Goal: Task Accomplishment & Management: Manage account settings

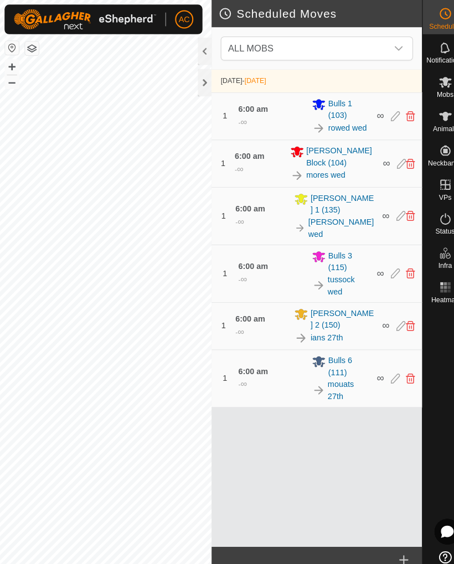
click at [194, 79] on div at bounding box center [198, 80] width 13 height 27
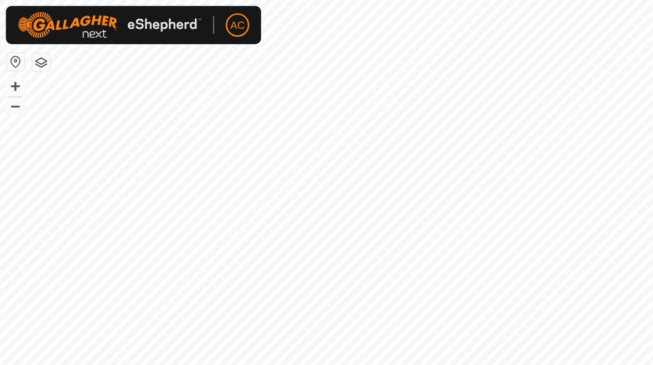
click at [10, 85] on button "–" at bounding box center [11, 79] width 13 height 13
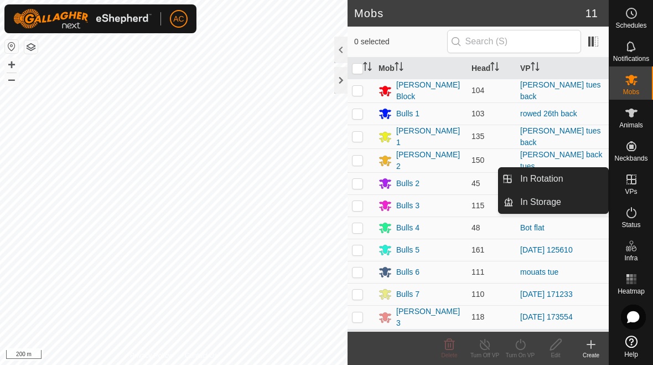
click at [568, 183] on link "In Rotation" at bounding box center [561, 179] width 95 height 22
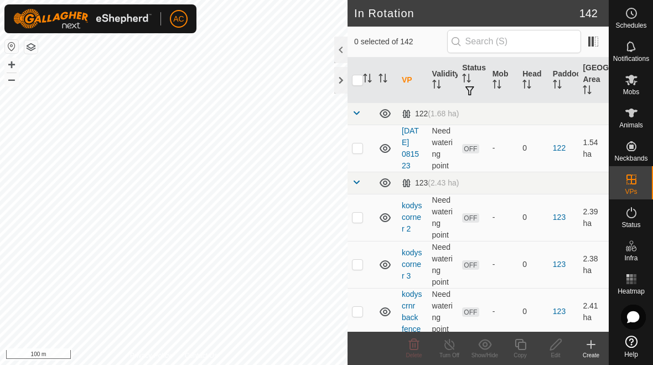
click at [594, 342] on icon at bounding box center [591, 344] width 13 height 13
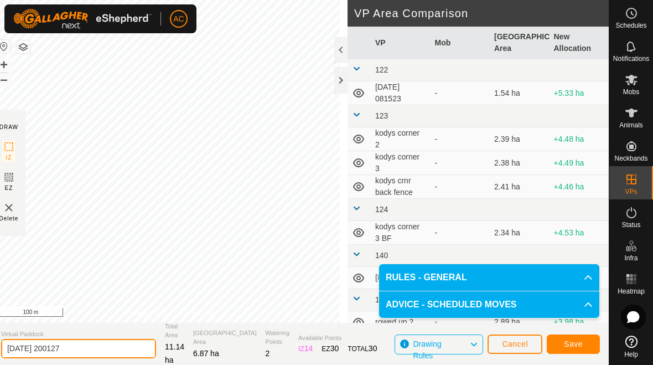
click at [101, 349] on input "[DATE] 200127" at bounding box center [78, 348] width 155 height 19
click at [24, 347] on input "20top to mid mck" at bounding box center [78, 348] width 155 height 19
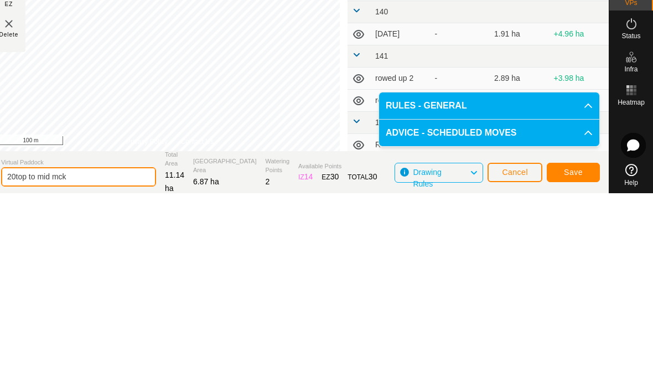
scroll to position [80, 0]
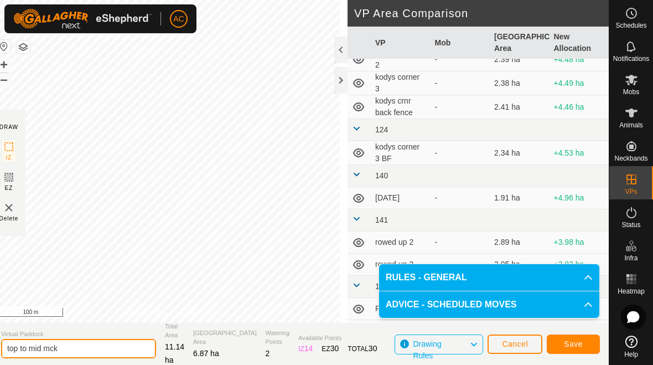
type input "top to mid mck"
click at [580, 344] on span "Save" at bounding box center [573, 343] width 19 height 9
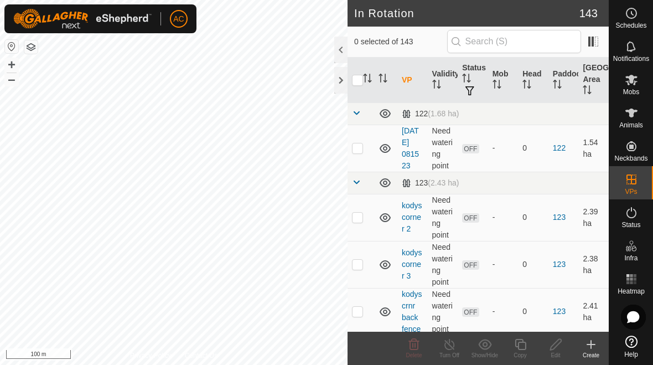
click at [596, 353] on div "Create" at bounding box center [591, 355] width 35 height 8
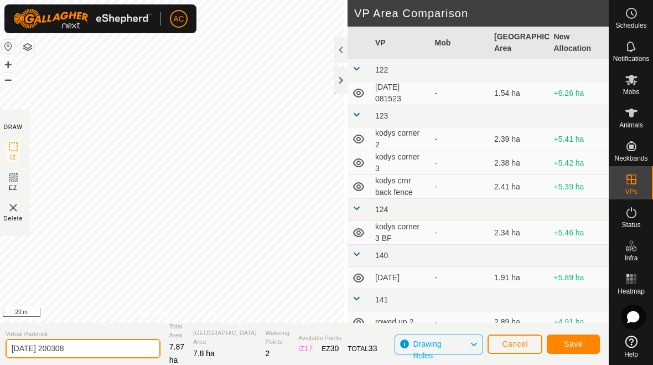
click at [94, 345] on input "[DATE] 200308" at bounding box center [83, 348] width 155 height 19
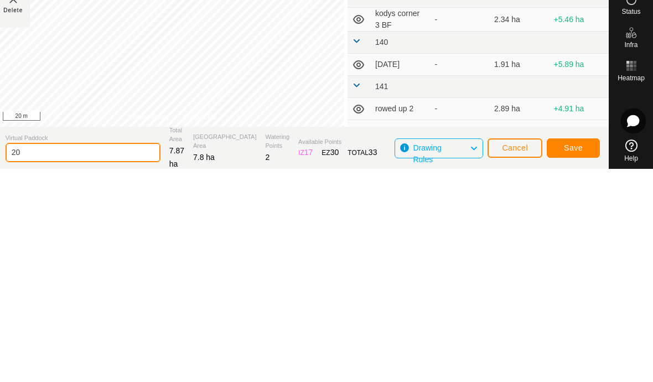
type input "2"
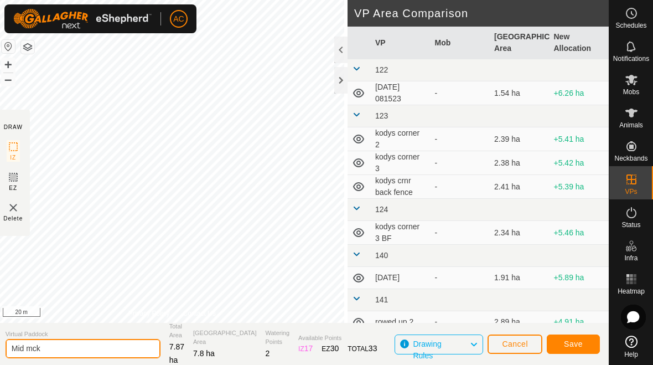
type input "Mid mck"
click at [583, 343] on button "Save" at bounding box center [573, 343] width 53 height 19
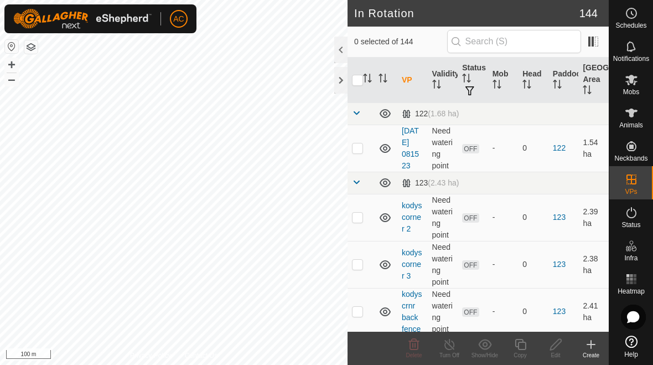
click at [631, 17] on icon at bounding box center [631, 13] width 13 height 13
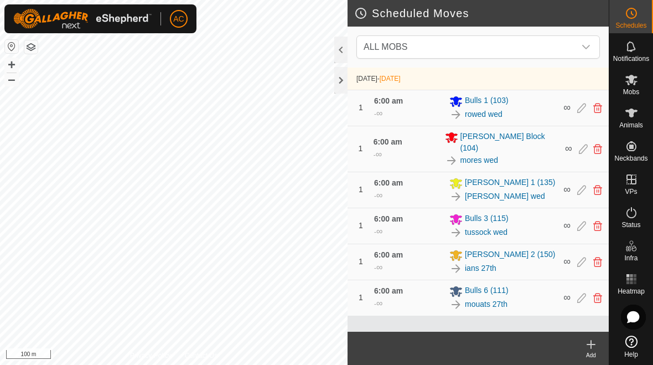
click at [583, 52] on div "dropdown trigger" at bounding box center [586, 47] width 22 height 22
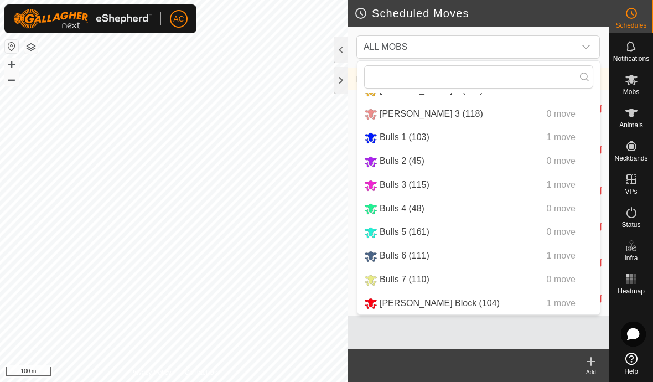
scroll to position [44, 0]
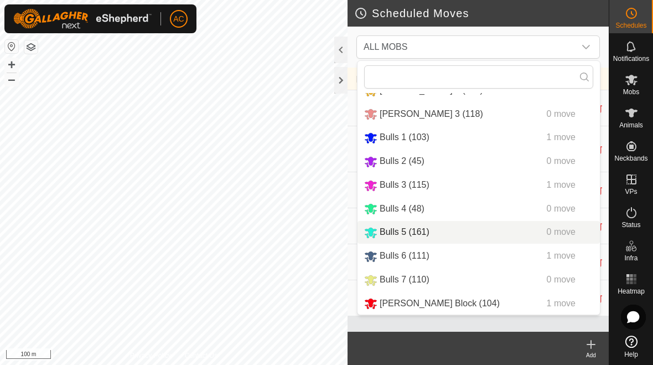
click at [410, 229] on span "Bulls 5 (161)" at bounding box center [405, 231] width 50 height 9
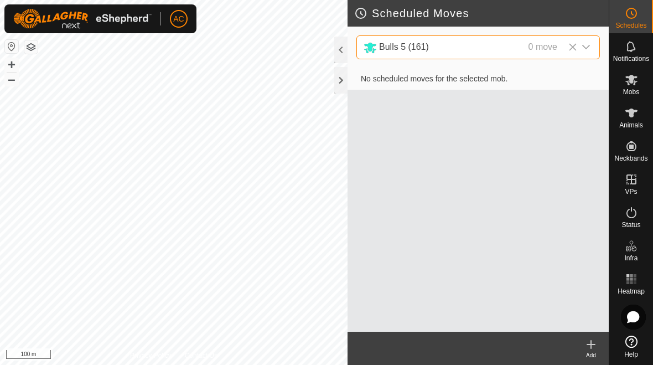
click at [590, 345] on icon at bounding box center [591, 344] width 13 height 13
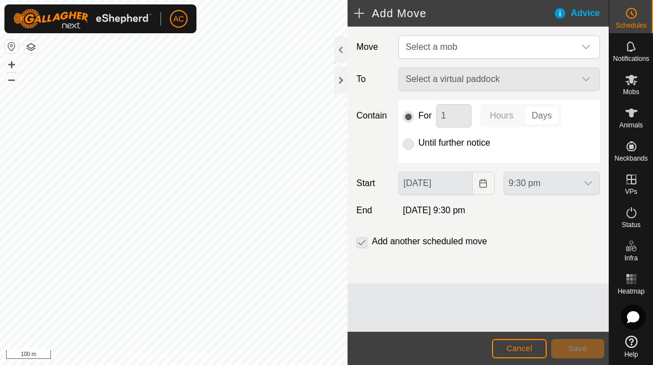
click at [517, 45] on span "Select a mob" at bounding box center [488, 47] width 174 height 22
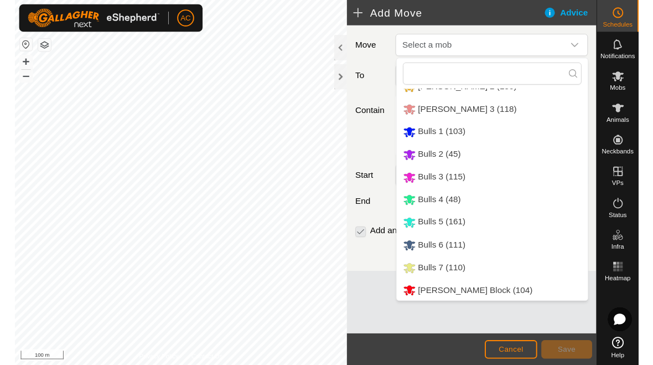
scroll to position [44, 0]
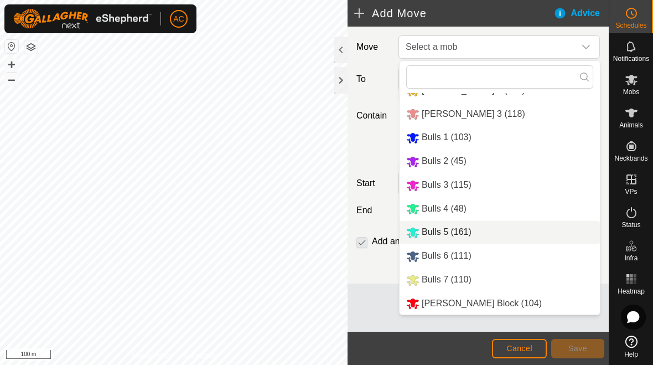
click at [447, 231] on span "Bulls 5 (161)" at bounding box center [447, 231] width 50 height 9
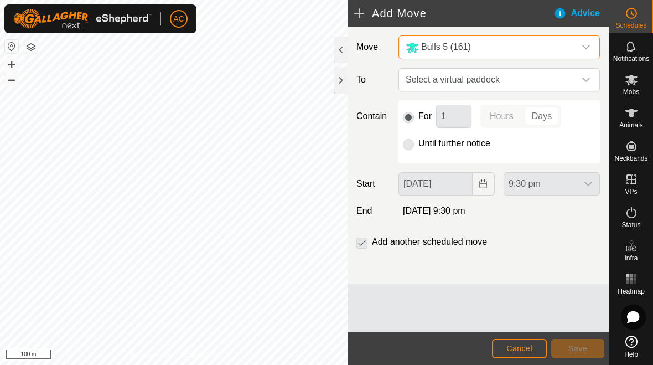
click at [411, 144] on p-radiobutton at bounding box center [408, 143] width 11 height 13
click at [546, 117] on p-selectbutton "Hours Days" at bounding box center [521, 116] width 81 height 23
click at [507, 79] on span "Select a virtual paddock" at bounding box center [488, 80] width 174 height 22
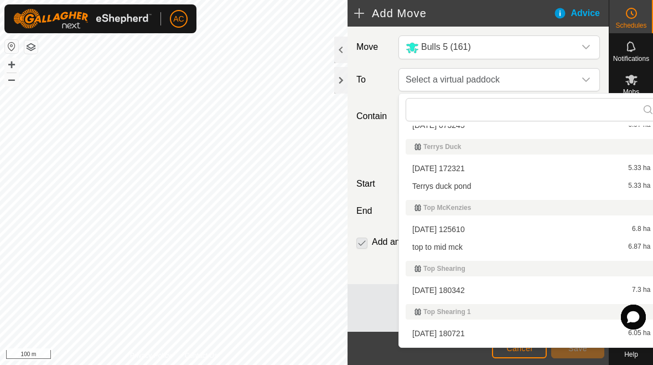
scroll to position [3480, 0]
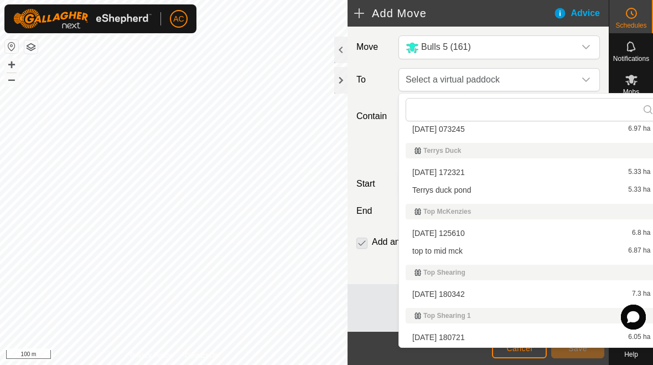
click at [469, 254] on div "top to mid mck 6.87 ha" at bounding box center [531, 251] width 238 height 8
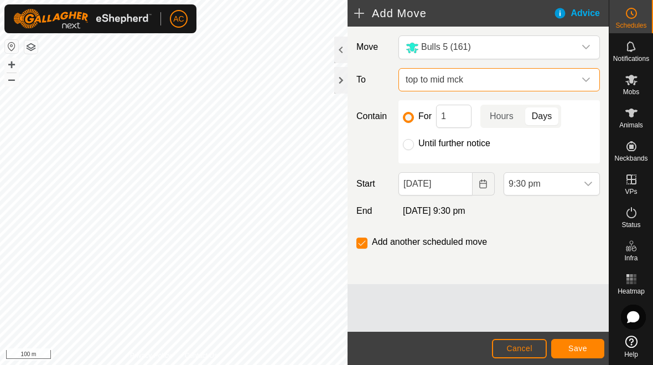
click at [406, 143] on input "Until further notice" at bounding box center [408, 144] width 11 height 11
radio input "true"
checkbox input "false"
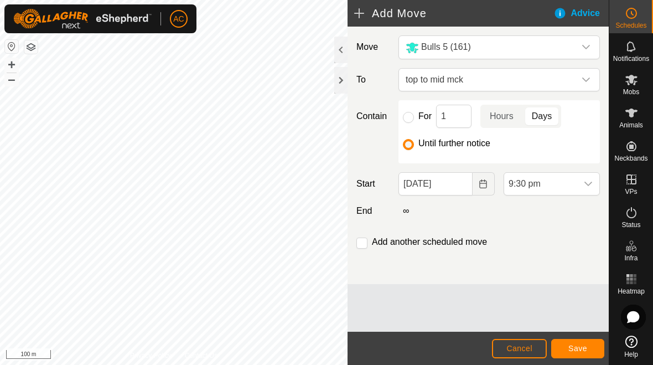
click at [482, 183] on icon "Choose Date" at bounding box center [483, 183] width 9 height 9
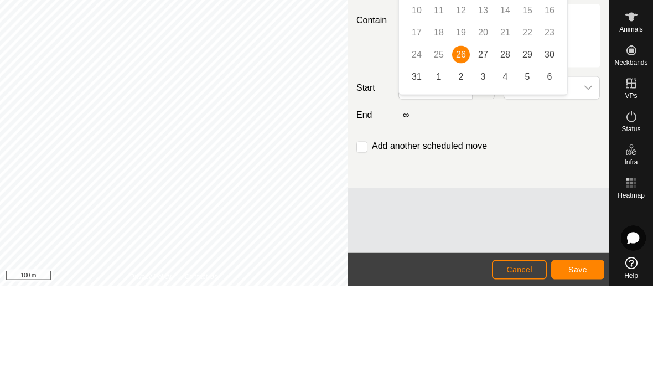
click at [483, 142] on span "27" at bounding box center [483, 151] width 18 height 18
type input "[DATE]"
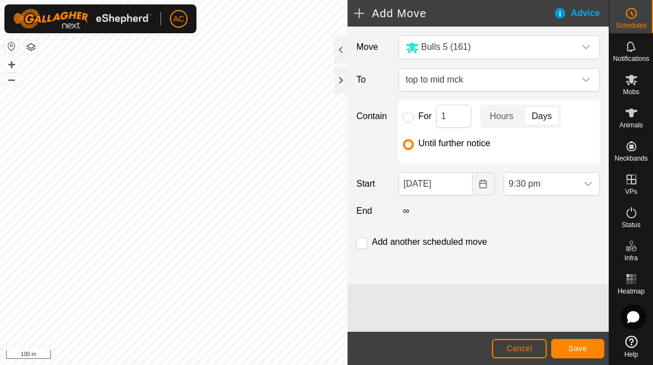
click at [548, 189] on span "9:30 pm" at bounding box center [540, 184] width 73 height 22
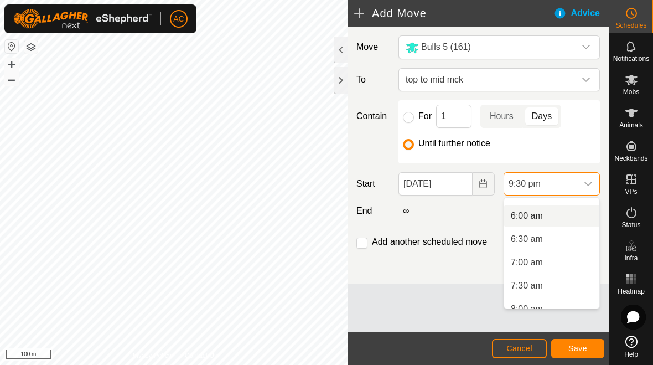
click at [538, 216] on span "6:00 am" at bounding box center [527, 215] width 32 height 13
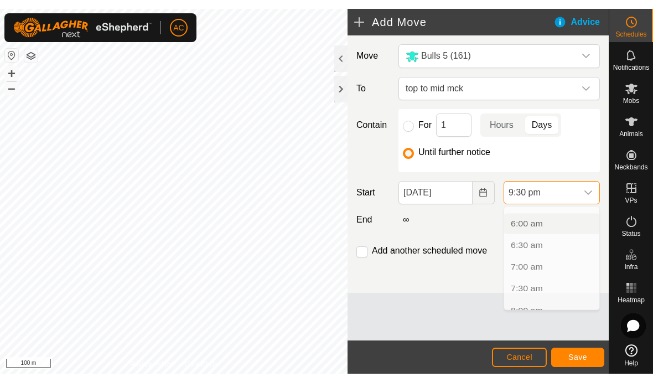
scroll to position [911, 0]
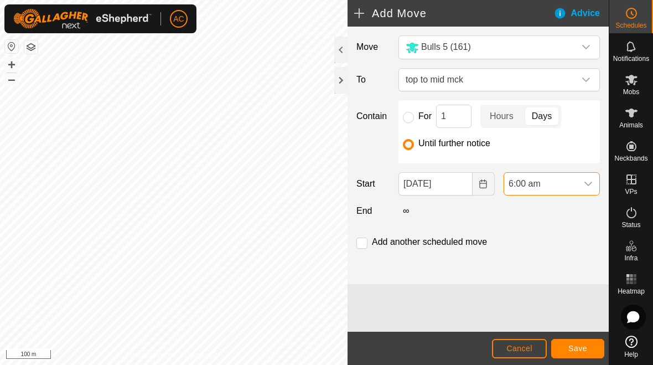
click at [406, 121] on input "For" at bounding box center [408, 117] width 11 height 11
radio input "true"
checkbox input "true"
click at [581, 347] on span "Save" at bounding box center [578, 348] width 19 height 9
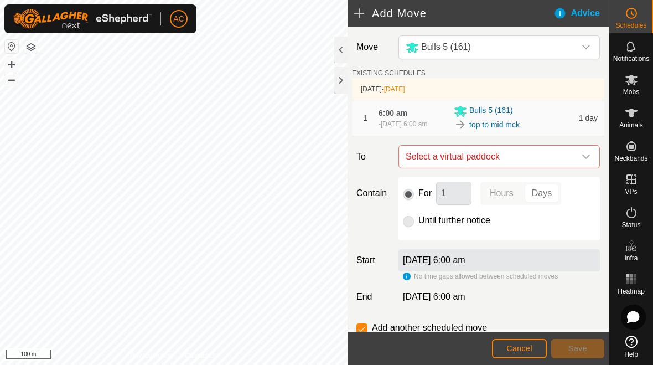
click at [573, 160] on span "Select a virtual paddock" at bounding box center [488, 157] width 174 height 22
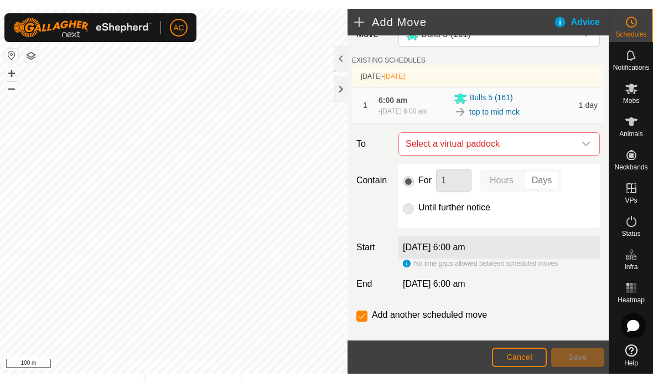
scroll to position [20, 0]
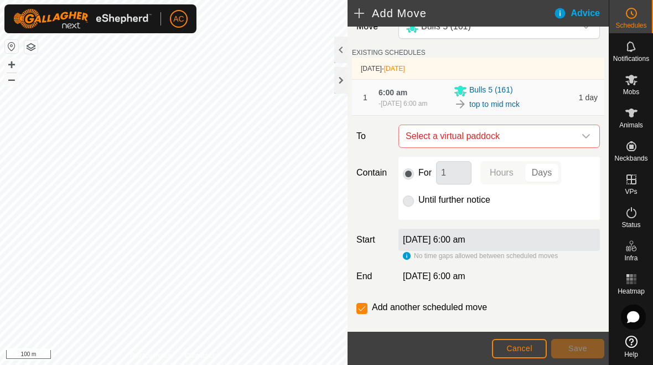
click at [569, 141] on span "Select a virtual paddock" at bounding box center [488, 136] width 174 height 22
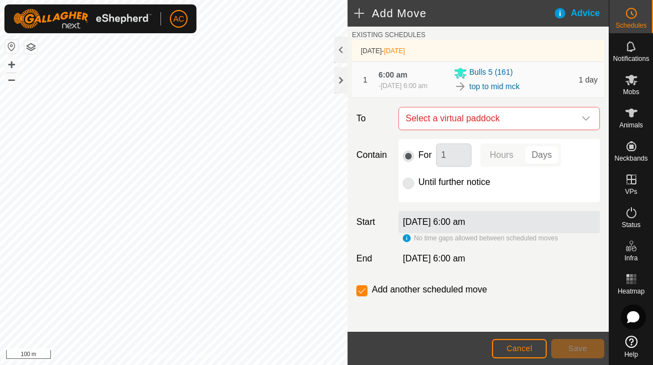
click at [551, 118] on span "Select a virtual paddock" at bounding box center [488, 118] width 174 height 22
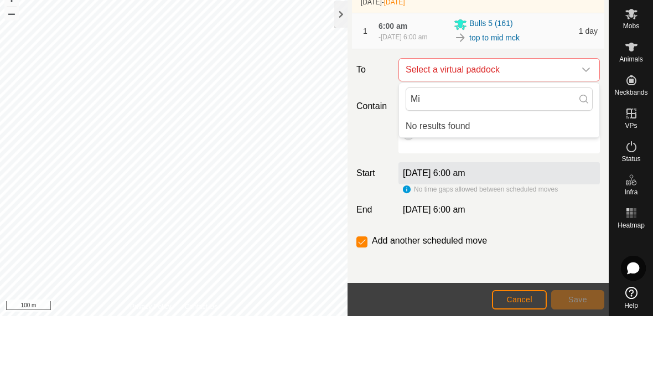
type input "M"
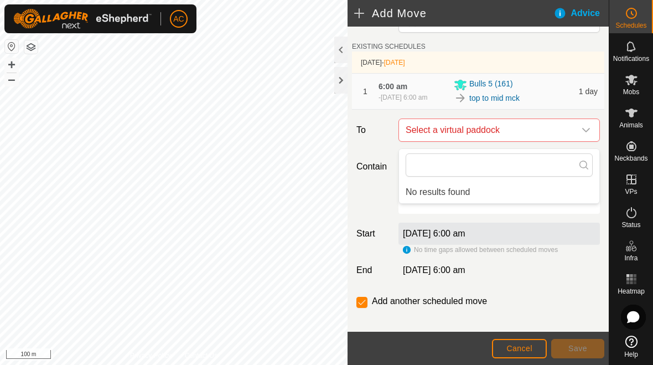
click at [362, 308] on input "checkbox" at bounding box center [362, 302] width 11 height 11
checkbox input "false"
click at [411, 200] on p-radiobutton at bounding box center [408, 193] width 11 height 13
click at [413, 199] on p-radiobutton at bounding box center [408, 193] width 11 height 13
click at [412, 200] on p-radiobutton at bounding box center [408, 193] width 11 height 13
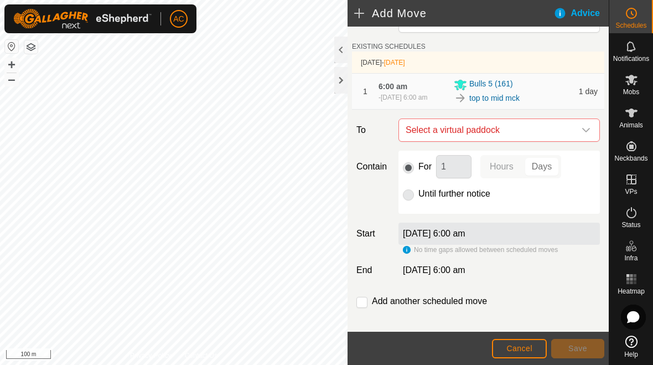
click at [415, 214] on div "For 1 Hours Days Until further notice" at bounding box center [500, 182] width 202 height 63
click at [474, 119] on div "Move Bulls [PHONE_NUMBER] SCHEDULES [DATE] - [DATE] 1 6:00 am [DATE] at 6:00 am…" at bounding box center [478, 171] width 261 height 343
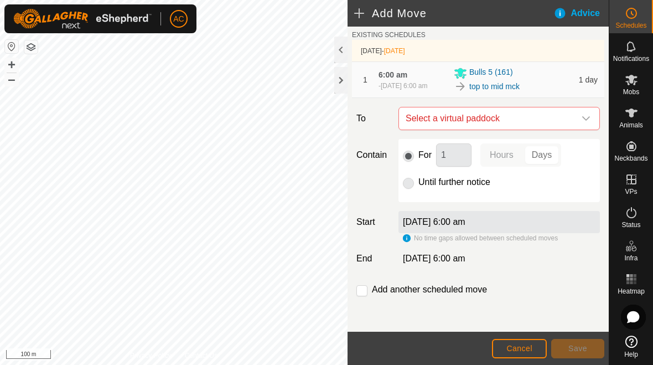
scroll to position [45, 0]
click at [525, 347] on span "Cancel" at bounding box center [520, 348] width 26 height 9
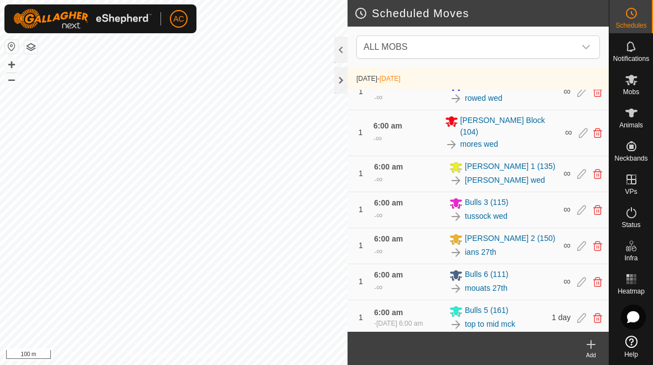
scroll to position [16, 0]
click at [591, 352] on div "Add" at bounding box center [591, 355] width 35 height 8
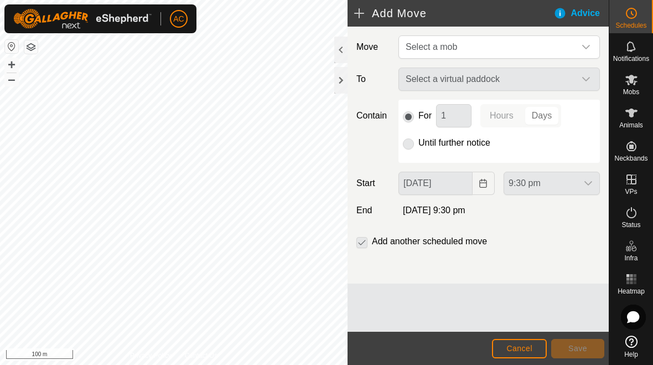
click at [573, 46] on span "Select a mob" at bounding box center [488, 47] width 174 height 22
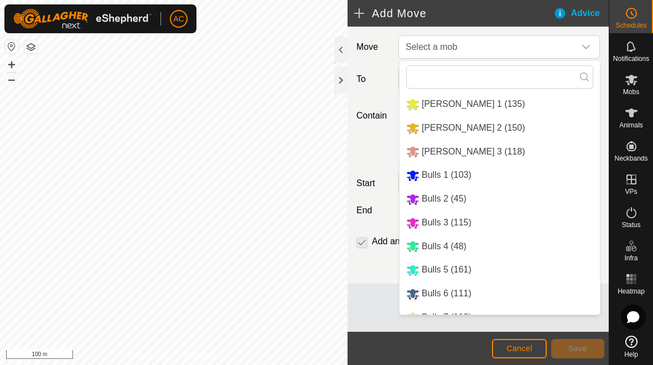
click at [481, 153] on li "[PERSON_NAME] 3 (118)" at bounding box center [500, 152] width 200 height 23
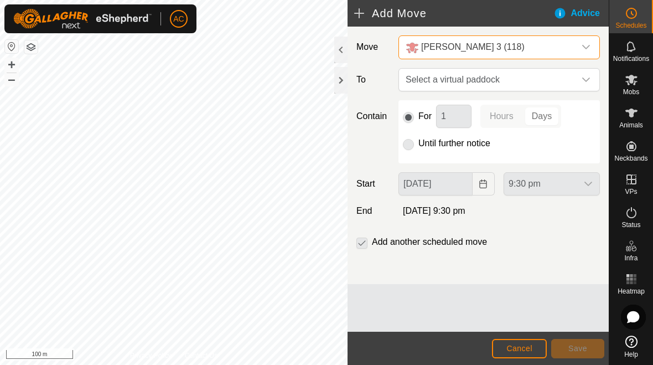
click at [550, 81] on span "Select a virtual paddock" at bounding box center [488, 80] width 174 height 22
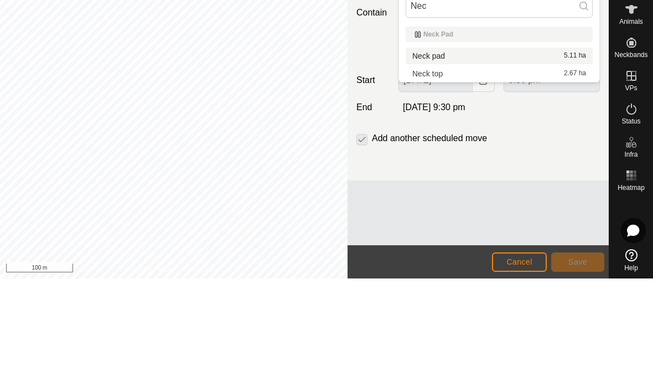
type input "Nec"
click at [476, 156] on div "Neck pad 5.11 ha" at bounding box center [499, 160] width 174 height 8
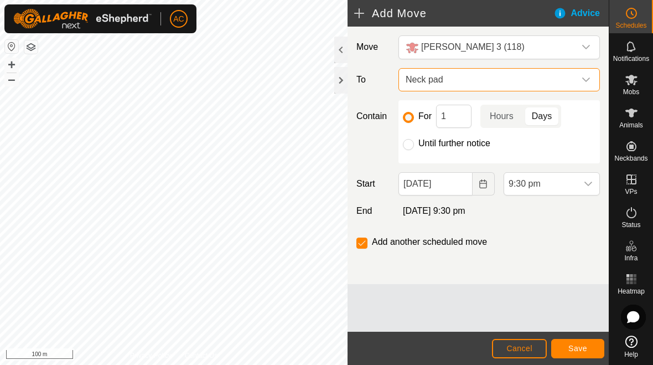
click at [513, 86] on span "Neck pad" at bounding box center [488, 80] width 174 height 22
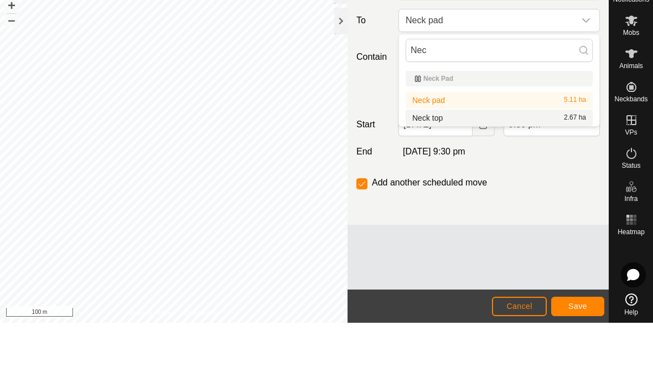
click at [476, 173] on div "Neck top 2.67 ha" at bounding box center [499, 177] width 174 height 8
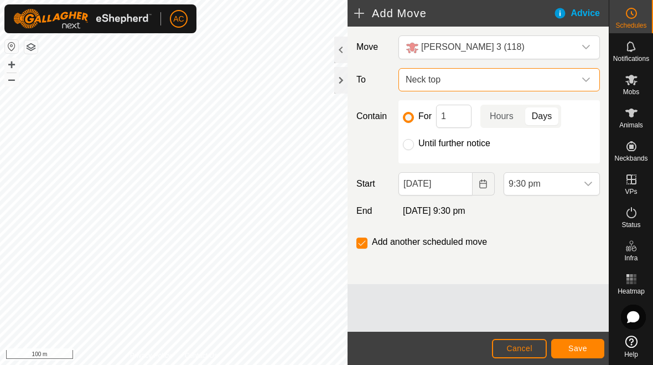
click at [510, 82] on span "Neck top" at bounding box center [488, 80] width 174 height 22
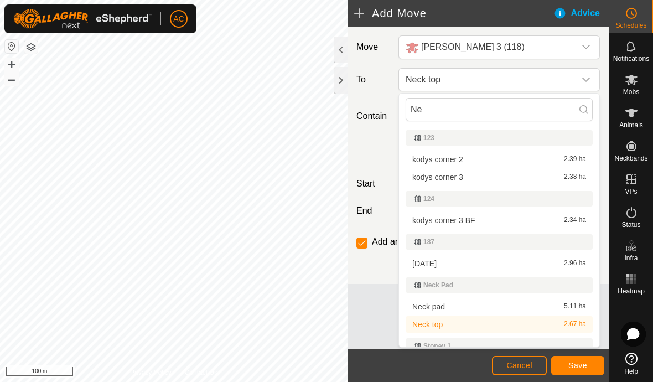
type input "N"
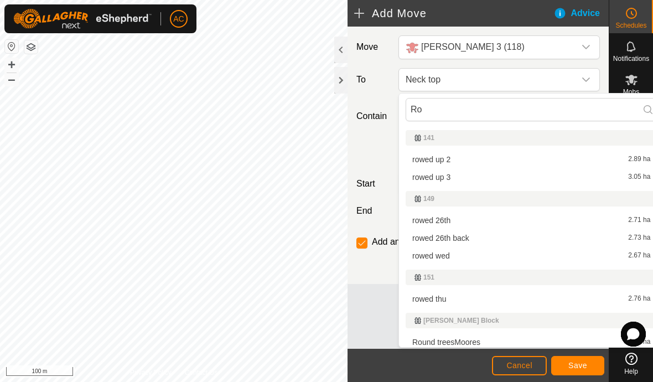
type input "R"
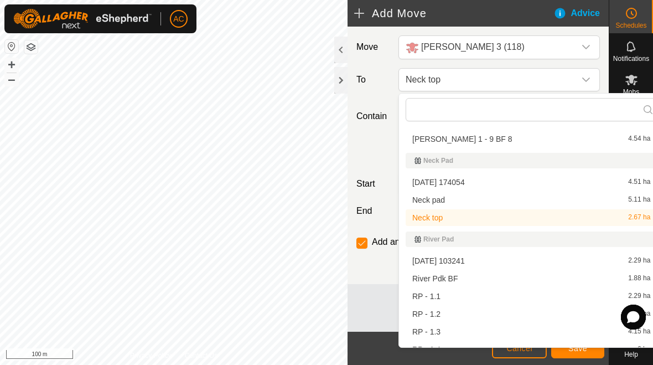
scroll to position [2926, 0]
click at [543, 185] on div "[DATE] 174054 4.51 ha" at bounding box center [531, 183] width 238 height 8
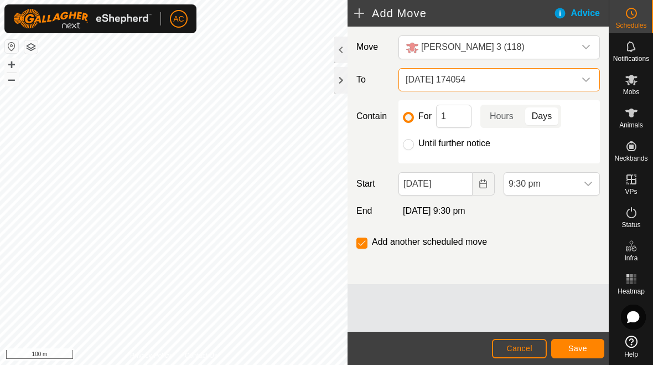
click at [360, 243] on input "checkbox" at bounding box center [362, 243] width 11 height 11
checkbox input "false"
click at [485, 186] on icon "Choose Date" at bounding box center [483, 183] width 9 height 9
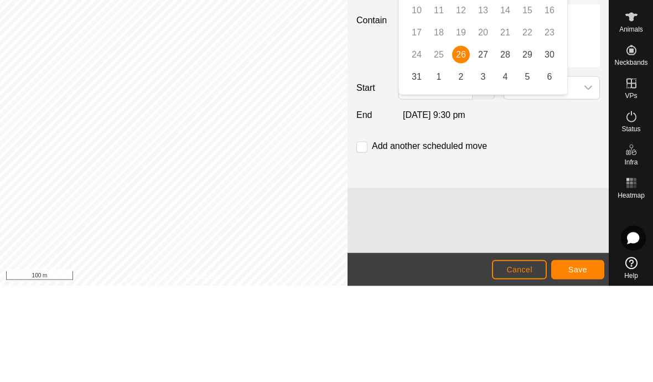
click at [487, 142] on span "27" at bounding box center [483, 151] width 18 height 18
type input "[DATE]"
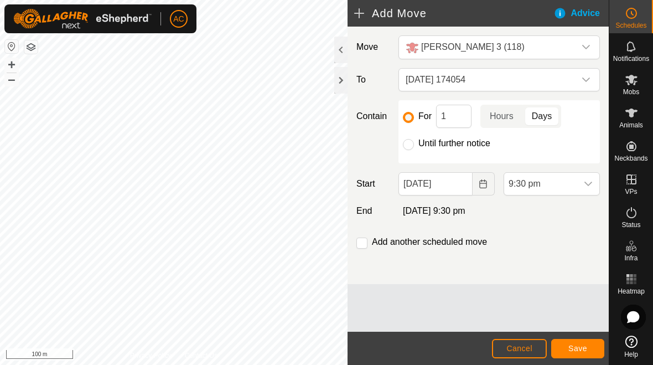
click at [555, 185] on span "9:30 pm" at bounding box center [540, 184] width 73 height 22
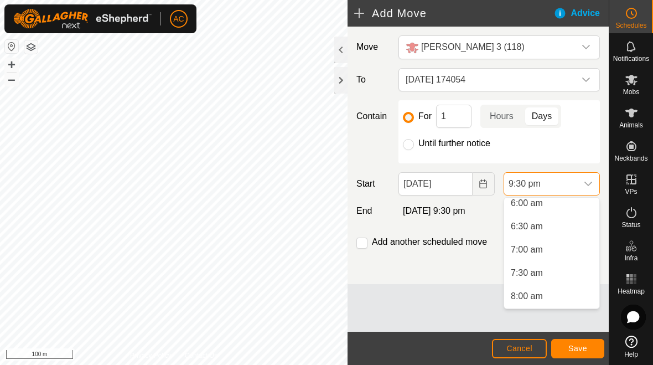
scroll to position [295, 0]
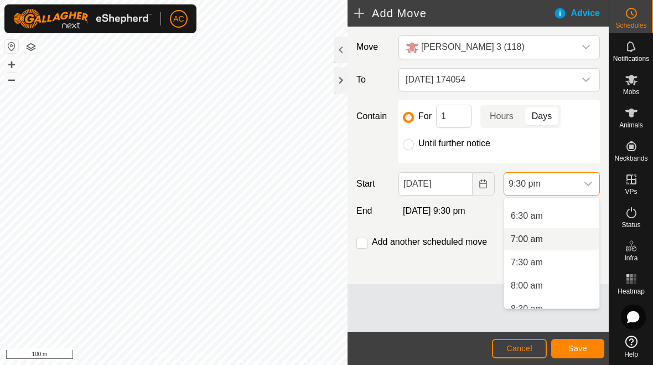
click at [539, 240] on span "7:00 am" at bounding box center [527, 239] width 32 height 13
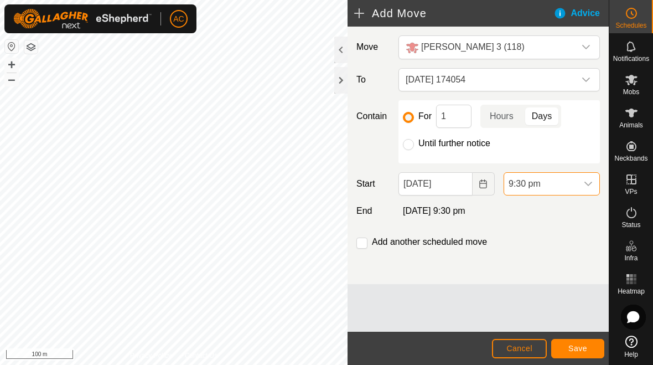
scroll to position [911, 0]
click at [568, 184] on span "7:00 am" at bounding box center [540, 184] width 73 height 22
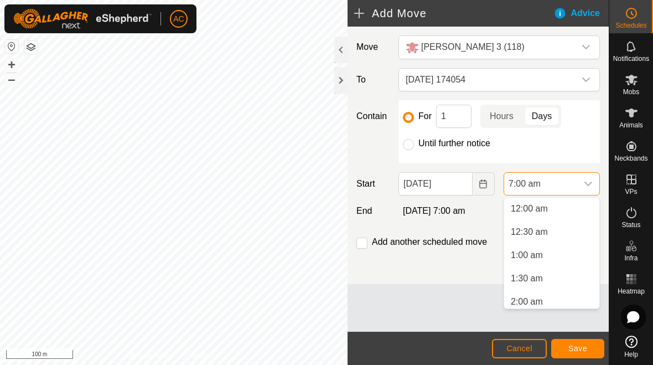
scroll to position [237, 0]
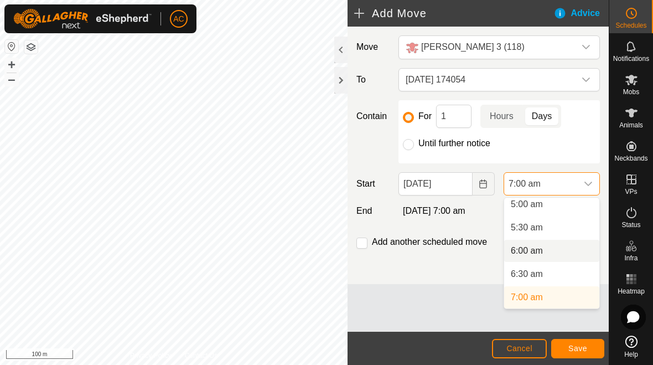
click at [541, 250] on span "6:00 am" at bounding box center [527, 250] width 32 height 13
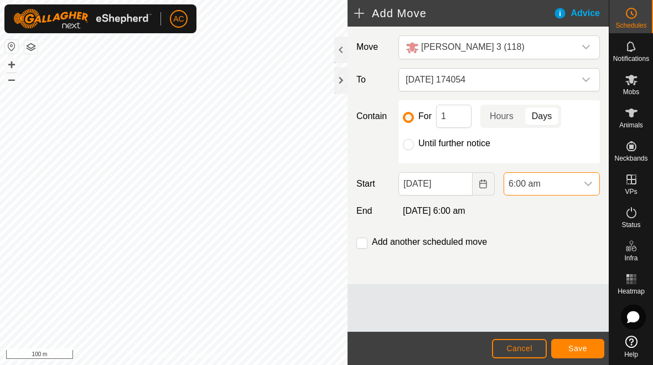
click at [581, 349] on span "Save" at bounding box center [578, 348] width 19 height 9
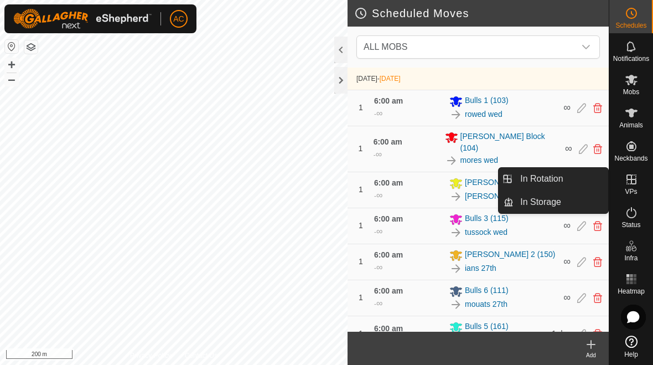
click at [556, 180] on span "In Rotation" at bounding box center [541, 178] width 43 height 13
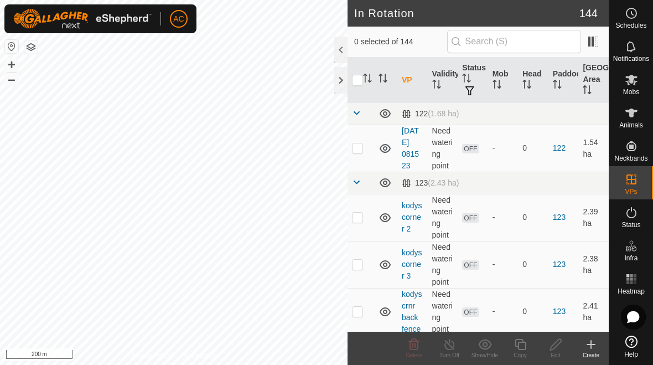
click at [590, 351] on div "Create" at bounding box center [591, 355] width 35 height 8
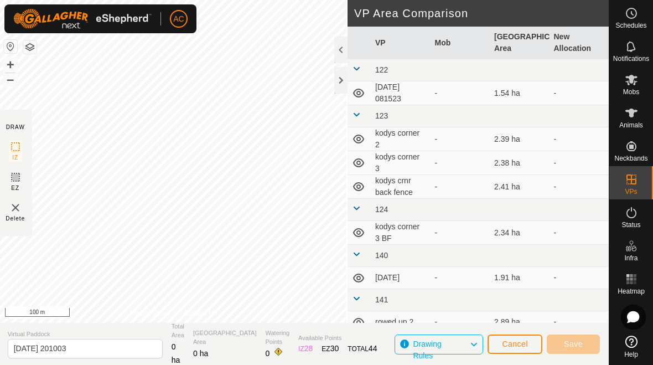
click at [514, 345] on span "Cancel" at bounding box center [515, 343] width 26 height 9
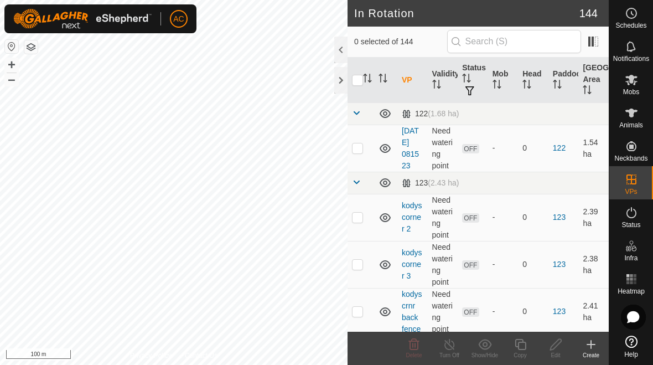
click at [590, 349] on icon at bounding box center [591, 344] width 13 height 13
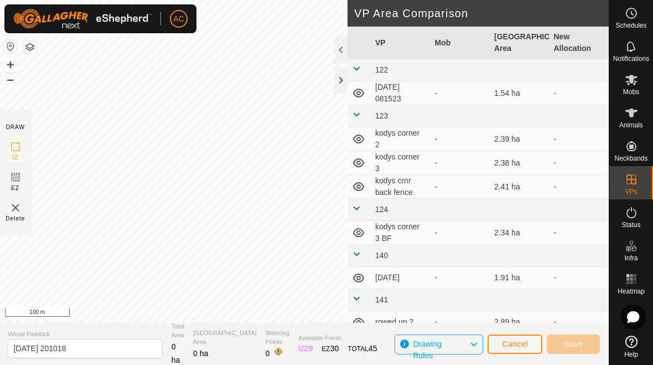
click at [159, 314] on link "Privacy Policy" at bounding box center [151, 313] width 42 height 10
click at [518, 347] on span "Cancel" at bounding box center [515, 343] width 26 height 9
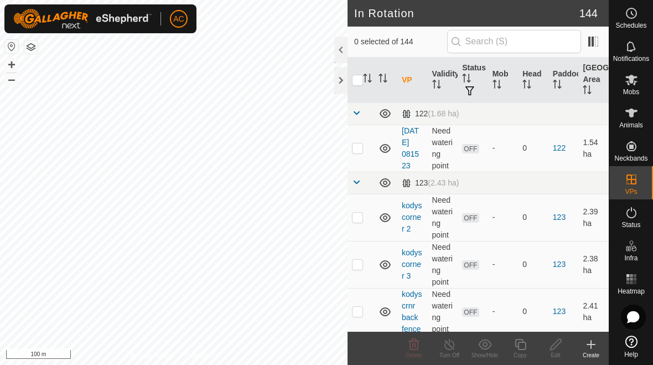
click at [591, 347] on icon at bounding box center [591, 345] width 0 height 8
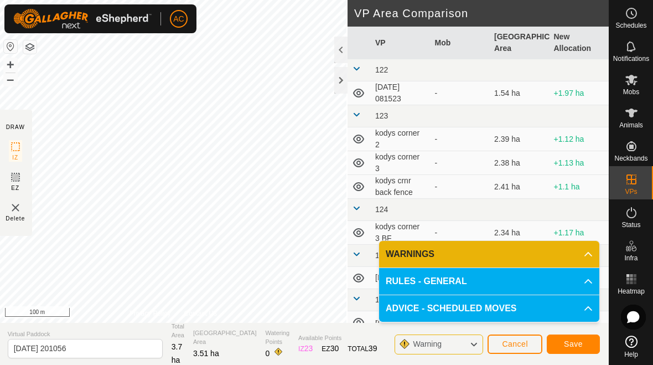
click at [570, 345] on span "Save" at bounding box center [573, 343] width 19 height 9
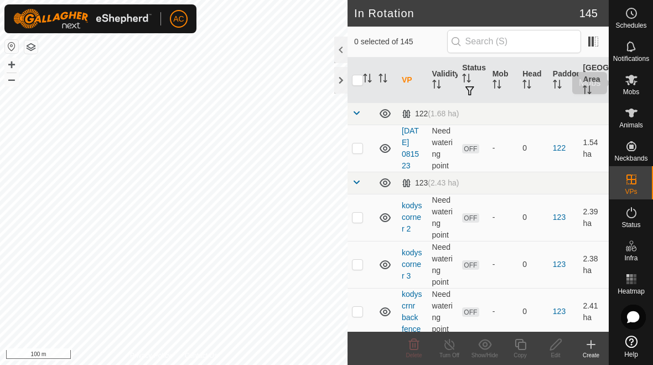
click at [639, 89] on span "Mobs" at bounding box center [631, 92] width 16 height 7
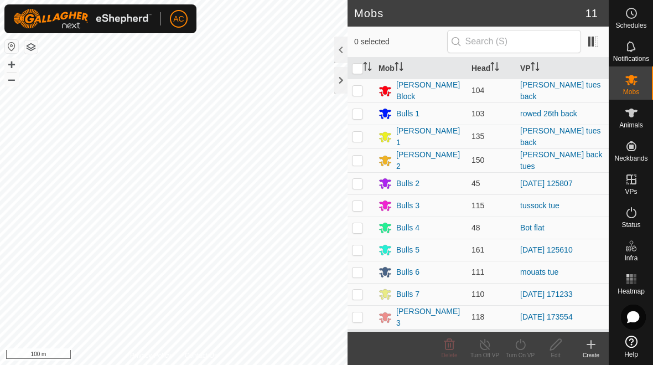
click at [457, 223] on div "Bulls 4" at bounding box center [421, 227] width 84 height 13
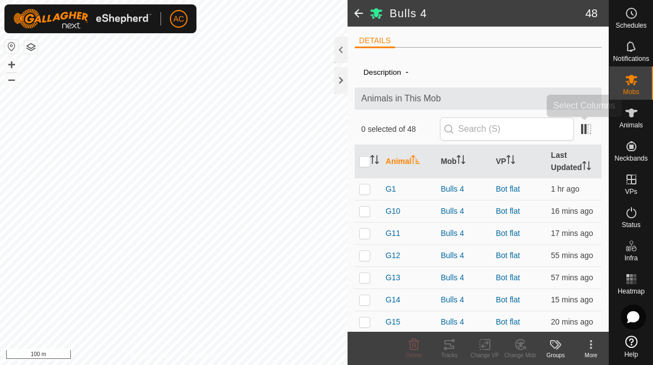
click at [591, 128] on span at bounding box center [586, 129] width 18 height 18
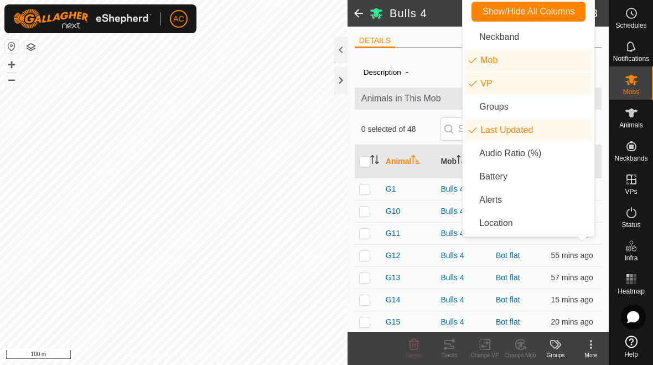
click at [428, 48] on ul "DETAILS" at bounding box center [478, 41] width 247 height 14
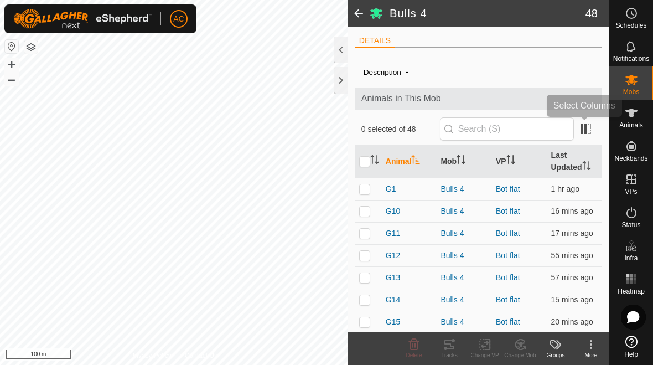
click at [589, 128] on span at bounding box center [586, 129] width 18 height 18
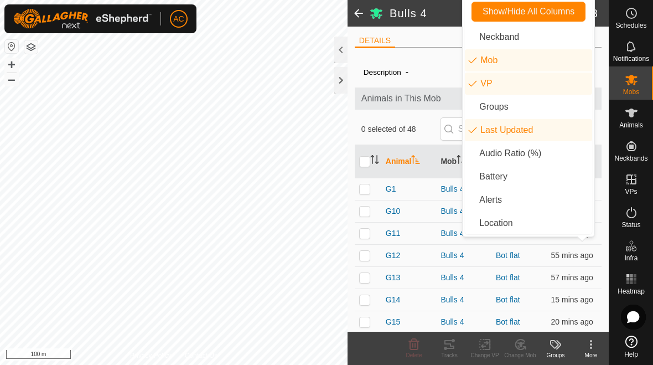
click at [437, 54] on div "DETAILS" at bounding box center [478, 45] width 247 height 23
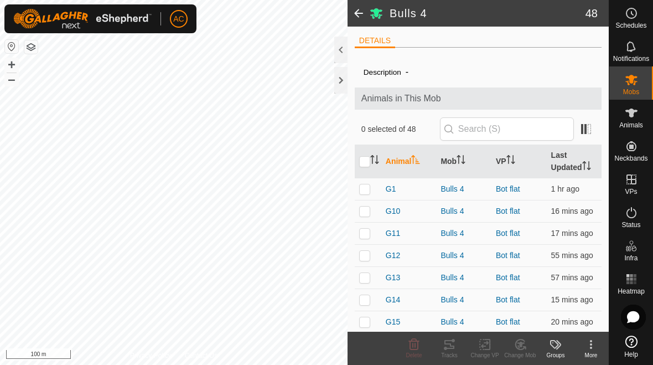
click at [342, 44] on div at bounding box center [340, 50] width 13 height 27
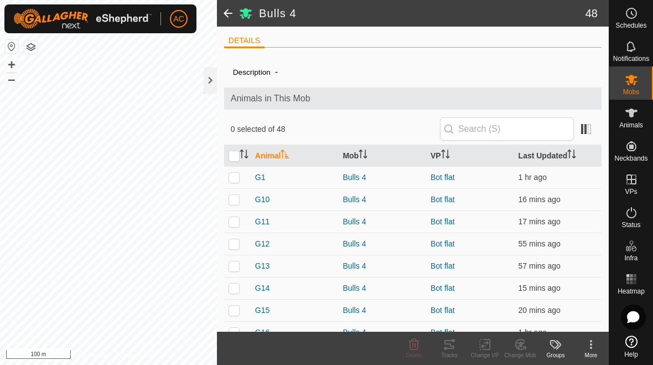
click at [486, 349] on icon at bounding box center [487, 344] width 5 height 10
click at [482, 351] on div "Change VP" at bounding box center [484, 355] width 35 height 8
click at [484, 345] on icon at bounding box center [485, 344] width 8 height 7
click at [487, 348] on icon at bounding box center [485, 344] width 14 height 13
click at [482, 350] on icon at bounding box center [485, 344] width 14 height 13
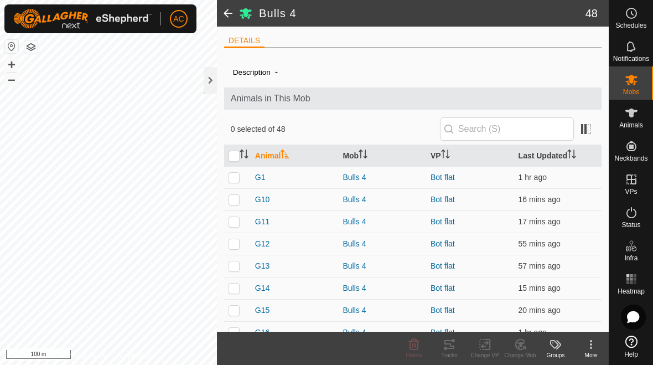
click at [487, 342] on icon at bounding box center [485, 344] width 8 height 7
click at [491, 352] on div "Change VP" at bounding box center [484, 355] width 35 height 8
click at [495, 352] on div "Change VP" at bounding box center [484, 355] width 35 height 8
click at [483, 345] on icon at bounding box center [485, 344] width 8 height 7
click at [481, 353] on div "Change VP" at bounding box center [484, 355] width 35 height 8
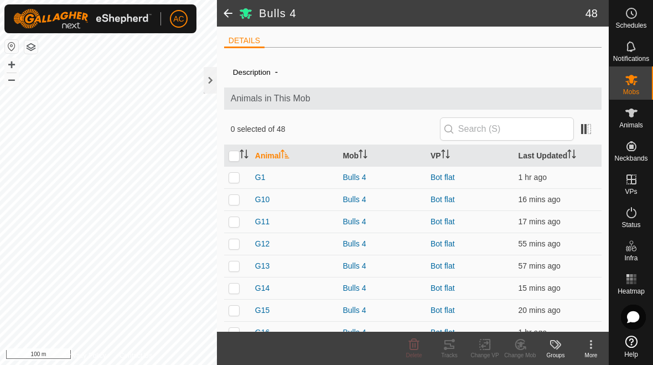
click at [487, 359] on div "Change VP" at bounding box center [484, 348] width 35 height 33
click at [484, 347] on icon at bounding box center [485, 344] width 14 height 13
click at [488, 349] on icon at bounding box center [487, 344] width 5 height 10
click at [234, 154] on input "checkbox" at bounding box center [234, 156] width 11 height 11
checkbox input "true"
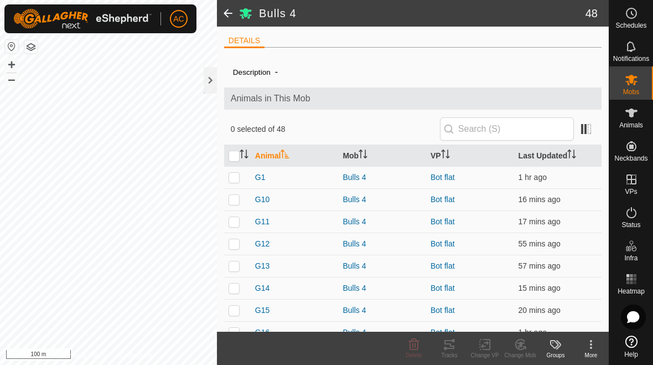
checkbox input "true"
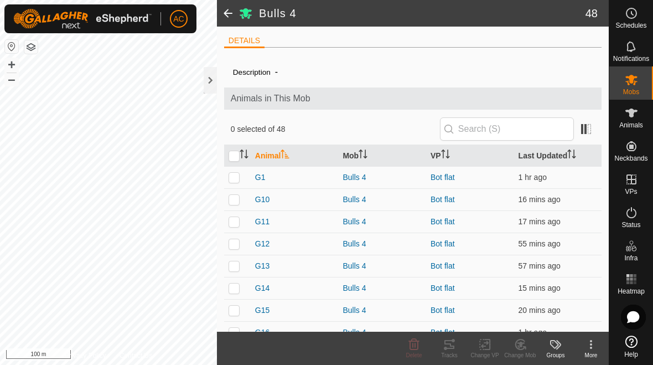
checkbox input "true"
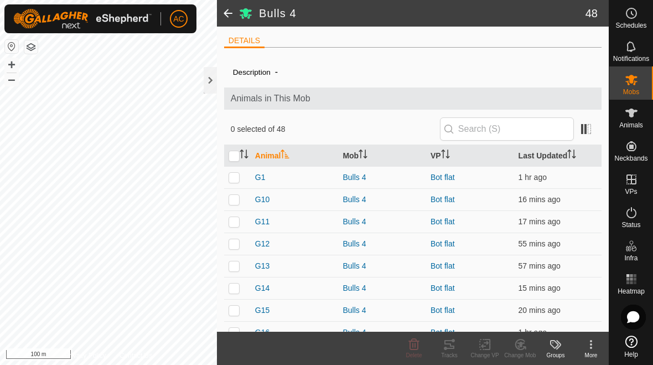
checkbox input "true"
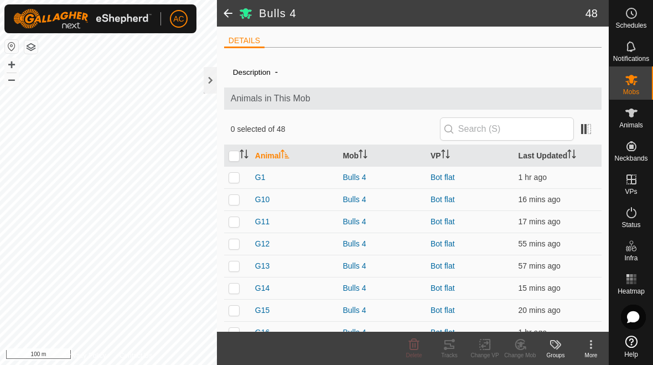
checkbox input "true"
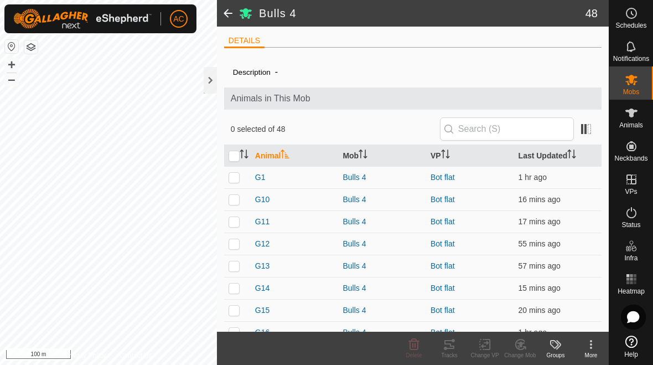
checkbox input "true"
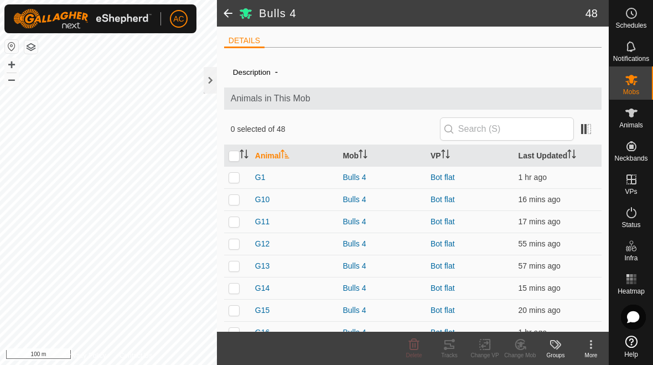
checkbox input "true"
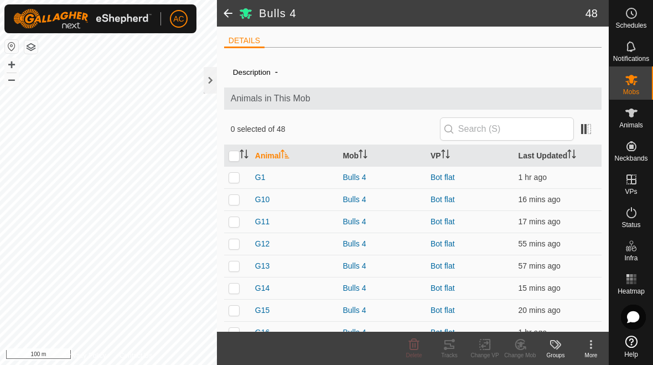
checkbox input "true"
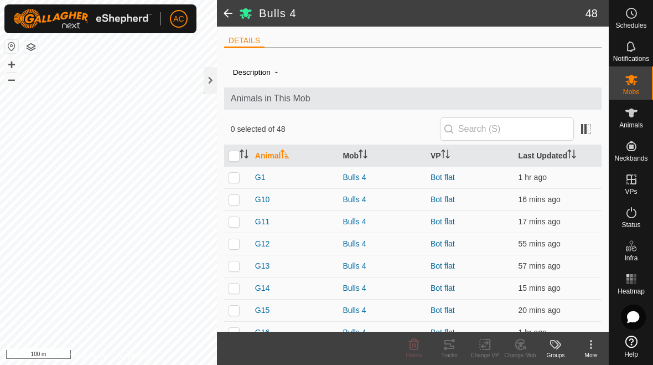
checkbox input "true"
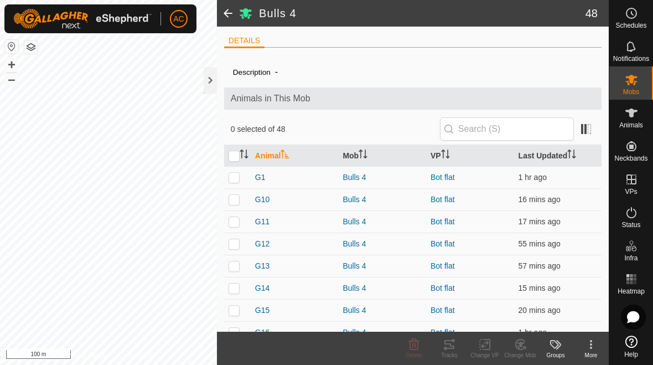
checkbox input "true"
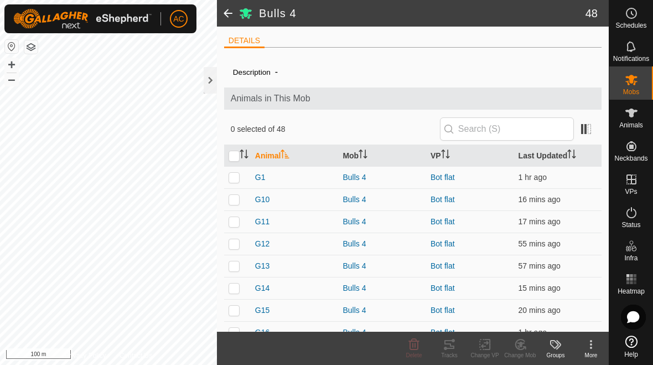
checkbox input "true"
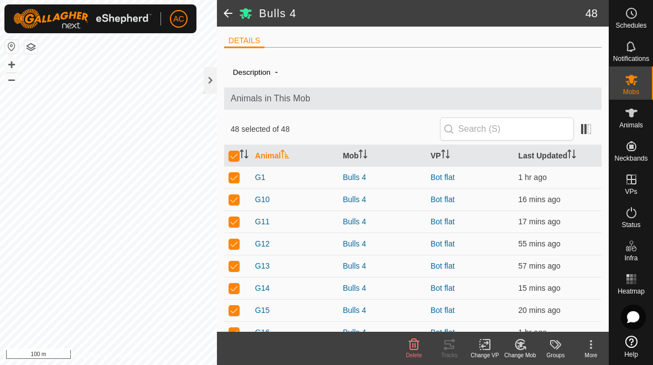
click at [486, 348] on icon at bounding box center [485, 344] width 14 height 13
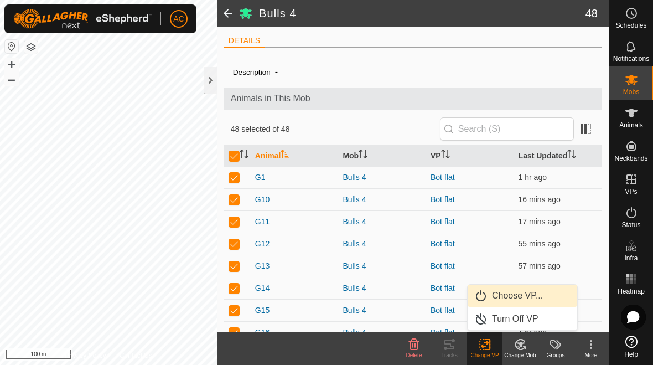
click at [525, 294] on span "Choose VP..." at bounding box center [517, 295] width 51 height 13
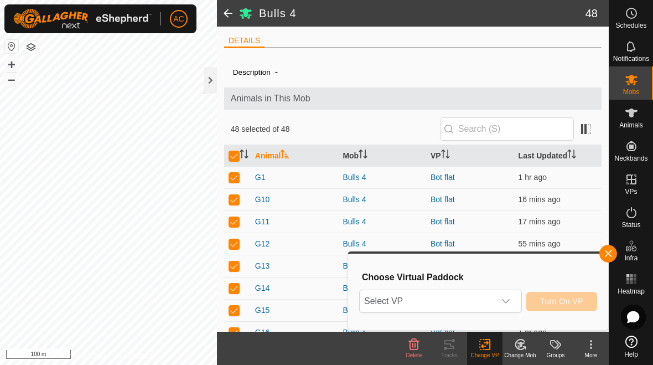
click at [510, 303] on div "dropdown trigger" at bounding box center [506, 301] width 22 height 22
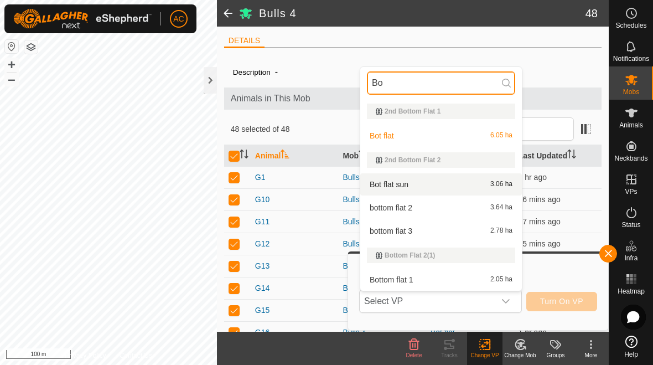
type input "Bo"
click at [481, 183] on div "Bot flat sun 3.06 ha" at bounding box center [441, 184] width 148 height 13
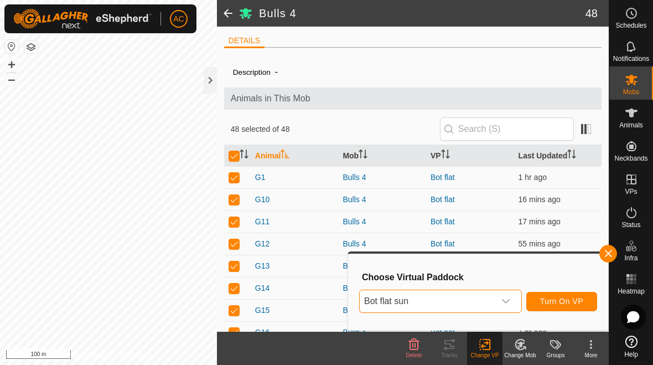
click at [493, 295] on span "Bot flat sun" at bounding box center [427, 301] width 135 height 22
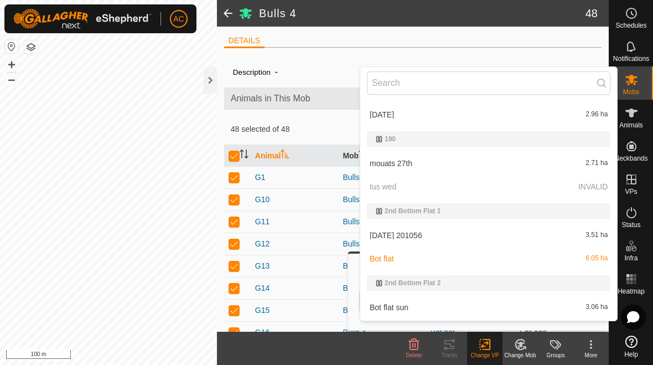
scroll to position [788, 0]
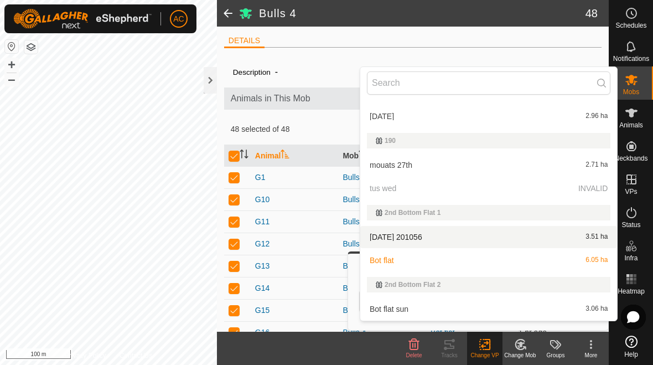
click at [462, 241] on div "[DATE] 201056 3.51 ha" at bounding box center [489, 236] width 244 height 13
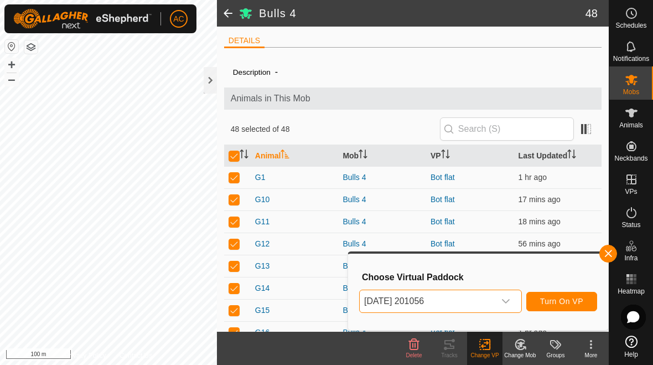
click at [574, 305] on span "Turn On VP" at bounding box center [561, 301] width 43 height 9
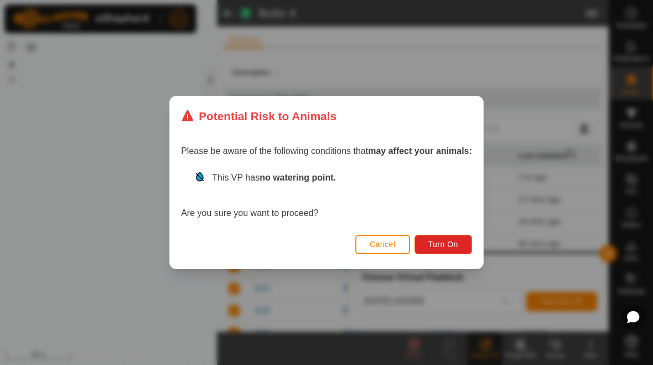
click at [459, 239] on button "Turn On" at bounding box center [444, 244] width 58 height 19
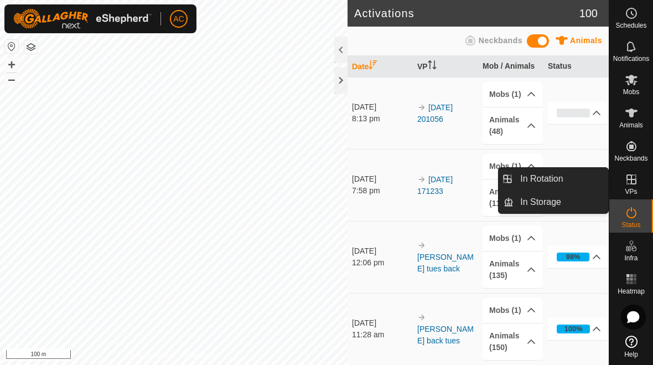
click at [579, 180] on link "In Rotation" at bounding box center [561, 179] width 95 height 22
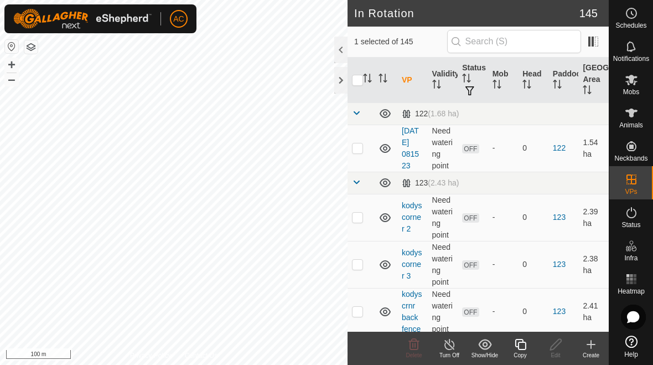
click at [591, 348] on icon at bounding box center [591, 345] width 0 height 8
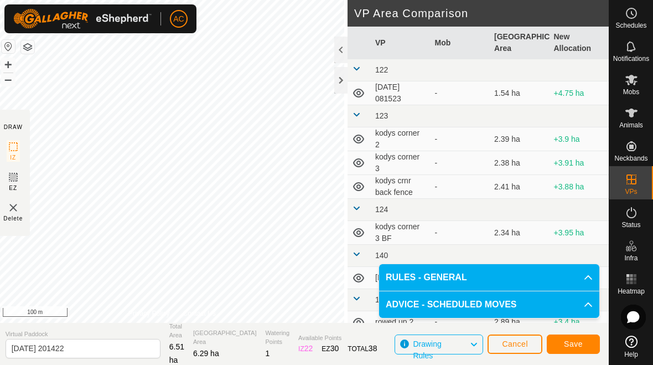
click at [579, 345] on span "Save" at bounding box center [573, 343] width 19 height 9
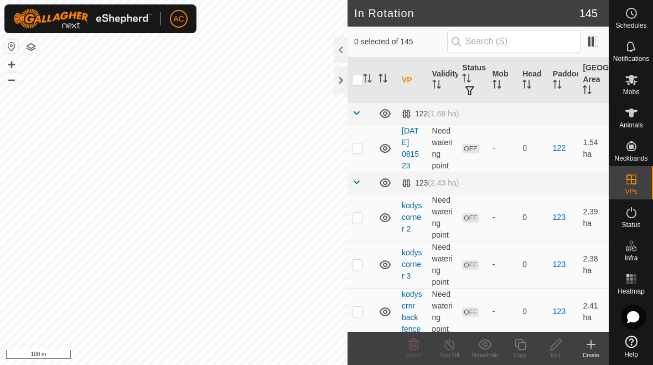
click at [422, 22] on icon "Close" at bounding box center [426, 21] width 9 height 9
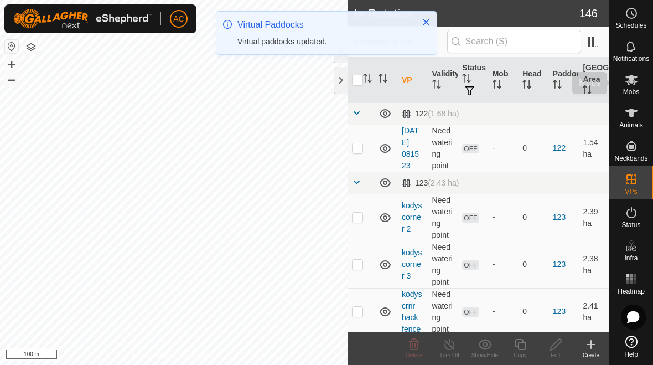
click at [633, 89] on span "Mobs" at bounding box center [631, 92] width 16 height 7
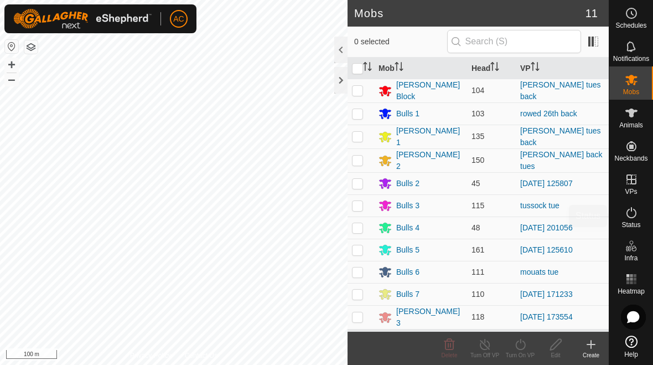
click at [625, 221] on span "Status" at bounding box center [631, 224] width 19 height 7
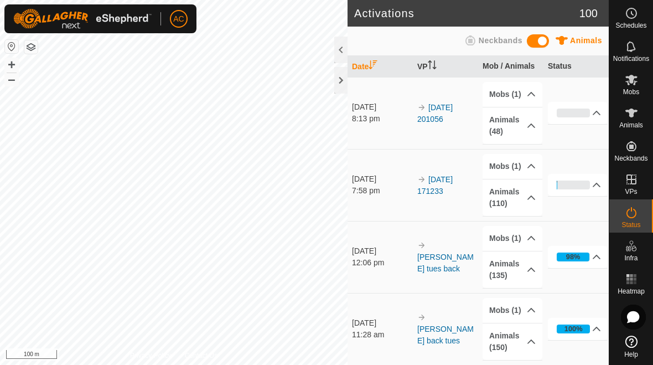
click at [341, 85] on div at bounding box center [340, 80] width 13 height 27
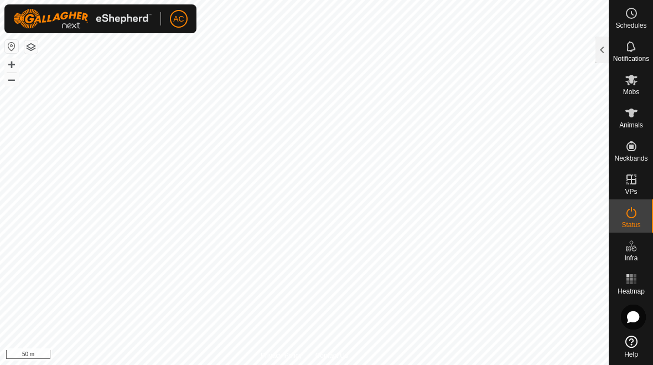
click at [600, 51] on div at bounding box center [602, 50] width 13 height 27
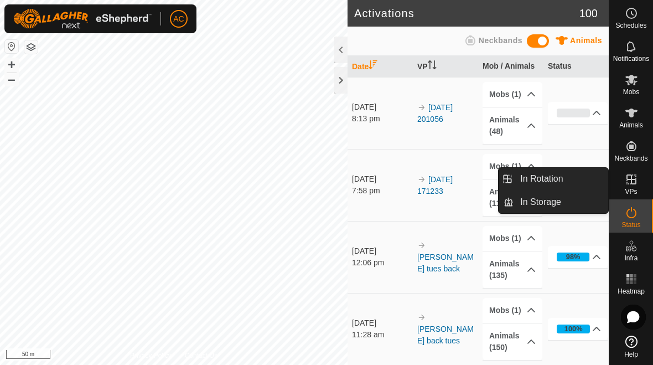
click at [563, 180] on span "In Rotation" at bounding box center [541, 178] width 43 height 13
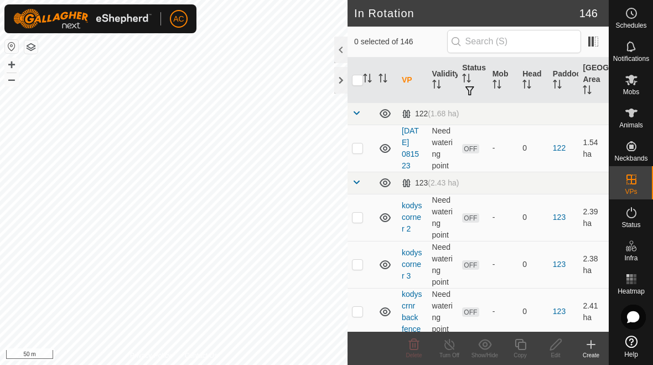
click at [590, 360] on div "Create" at bounding box center [591, 348] width 35 height 33
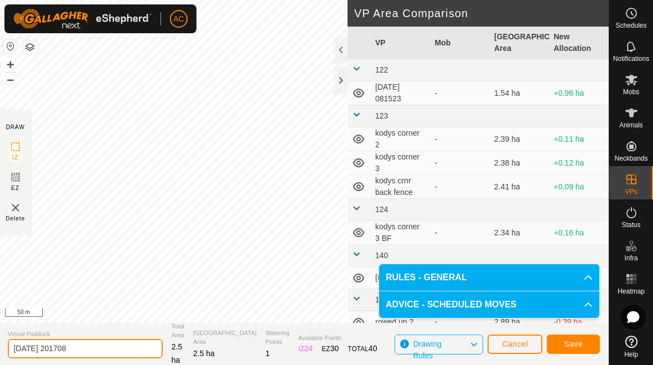
click at [107, 344] on input "[DATE] 201708" at bounding box center [85, 348] width 155 height 19
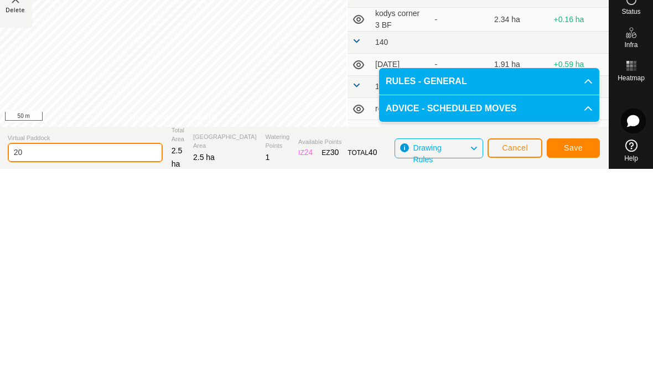
type input "2"
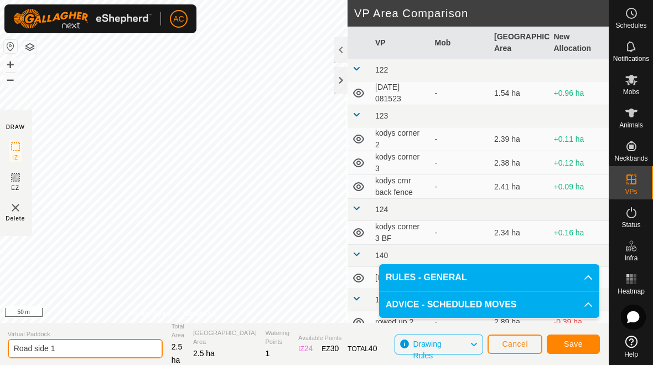
type input "Road side 1"
click at [577, 344] on span "Save" at bounding box center [573, 343] width 19 height 9
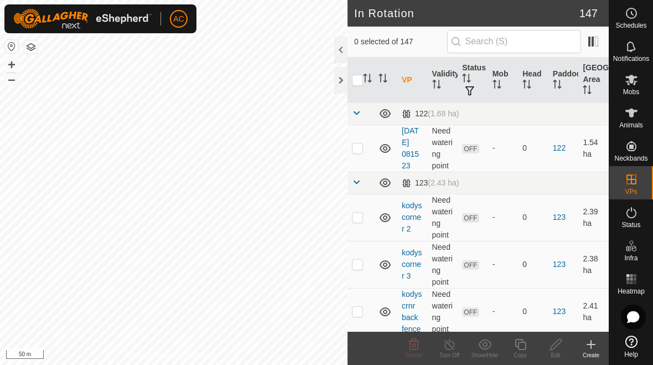
click at [584, 353] on div "Create" at bounding box center [591, 355] width 35 height 8
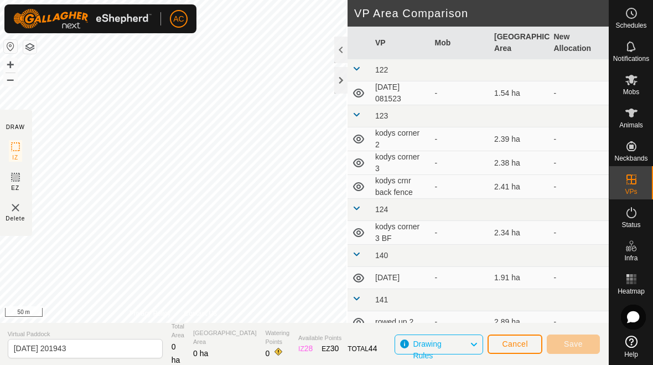
click at [516, 348] on span "Cancel" at bounding box center [515, 343] width 26 height 9
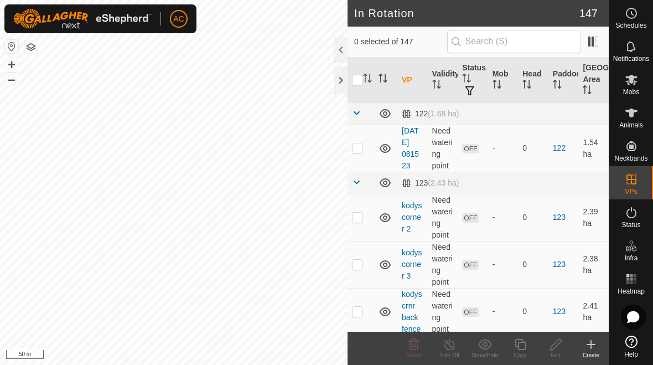
click at [585, 345] on icon at bounding box center [591, 344] width 13 height 13
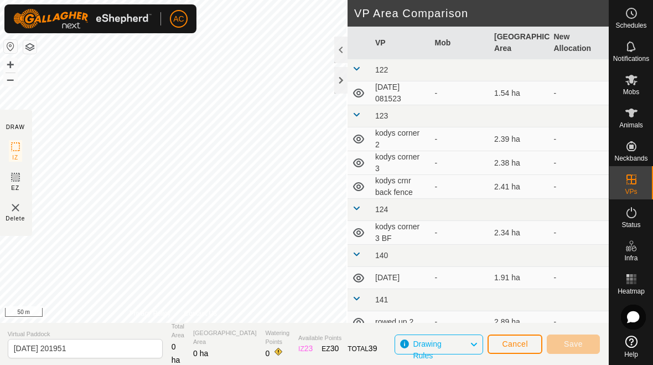
click at [513, 344] on span "Cancel" at bounding box center [515, 343] width 26 height 9
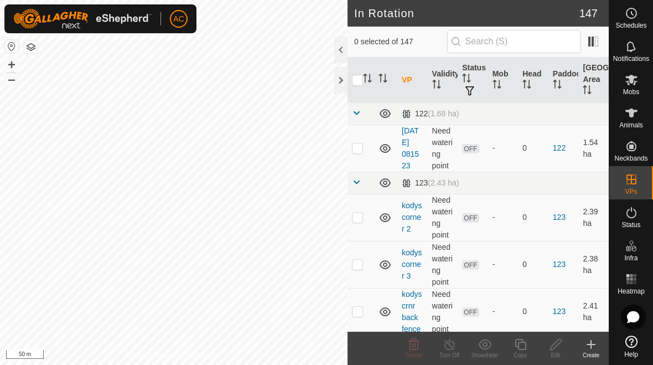
click at [592, 349] on icon at bounding box center [591, 344] width 13 height 13
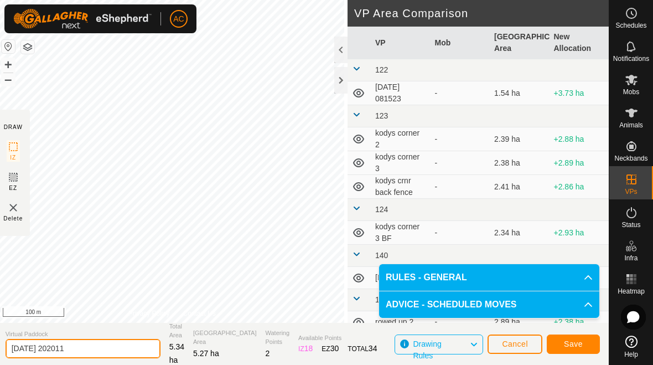
click at [99, 348] on input "[DATE] 202011" at bounding box center [83, 348] width 155 height 19
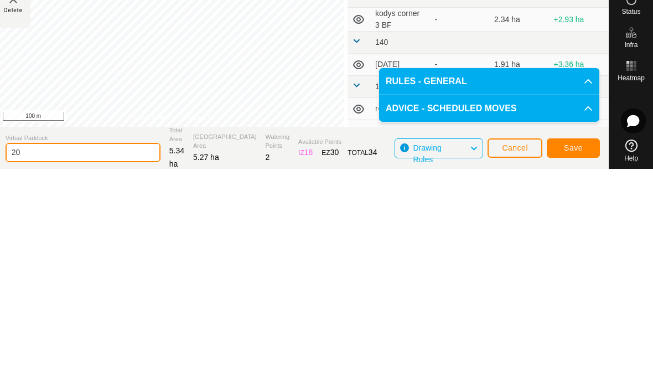
type input "2"
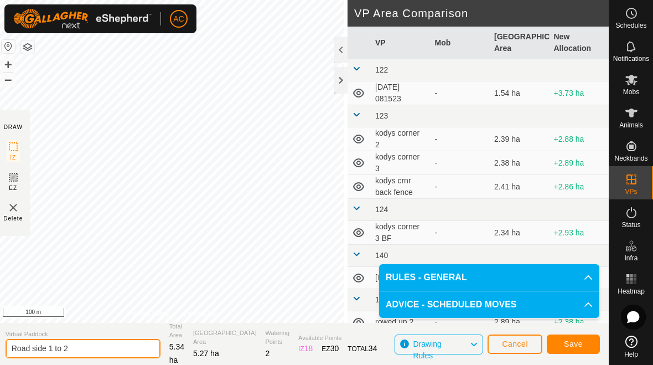
type input "Road side 1 to 2"
click at [574, 344] on span "Save" at bounding box center [573, 343] width 19 height 9
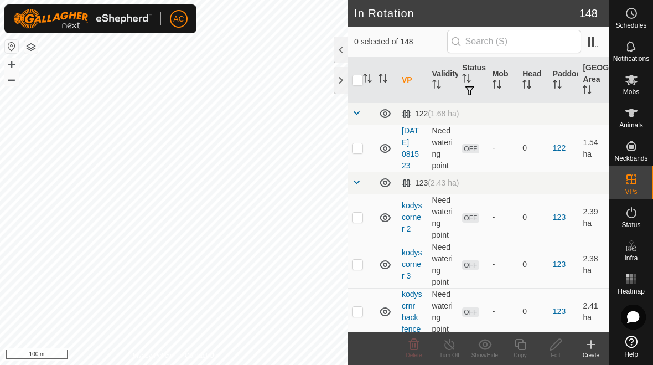
click at [586, 343] on icon at bounding box center [591, 344] width 13 height 13
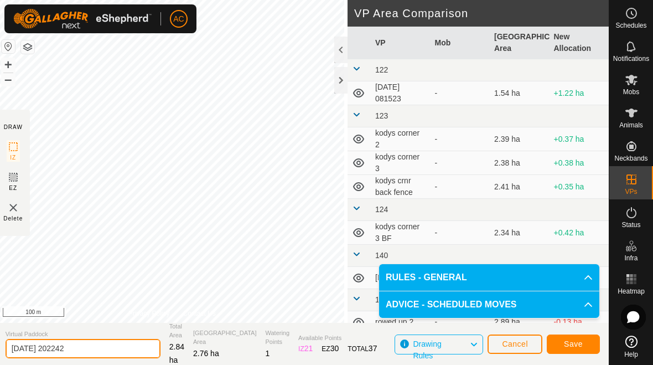
click at [99, 343] on input "[DATE] 202242" at bounding box center [83, 348] width 155 height 19
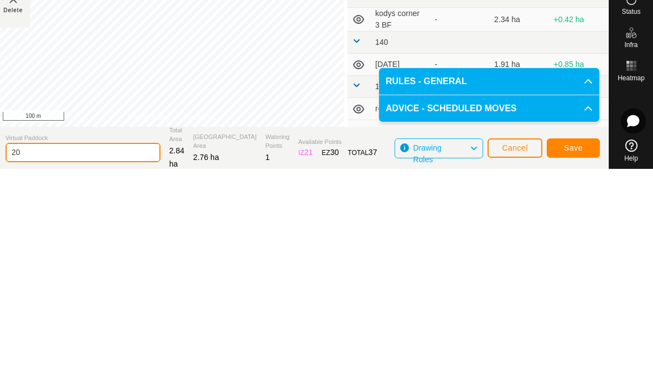
type input "2"
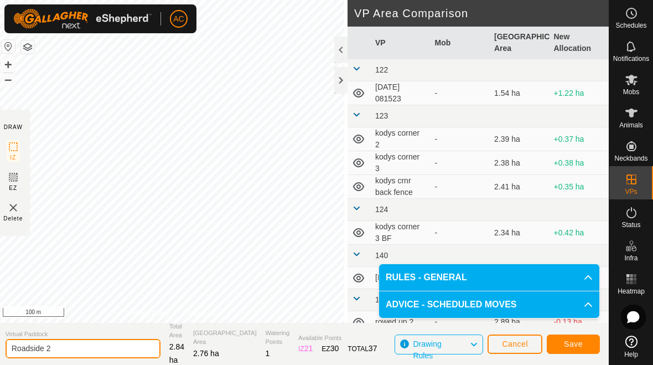
type input "Roadside 2"
click at [580, 339] on span "Save" at bounding box center [573, 343] width 19 height 9
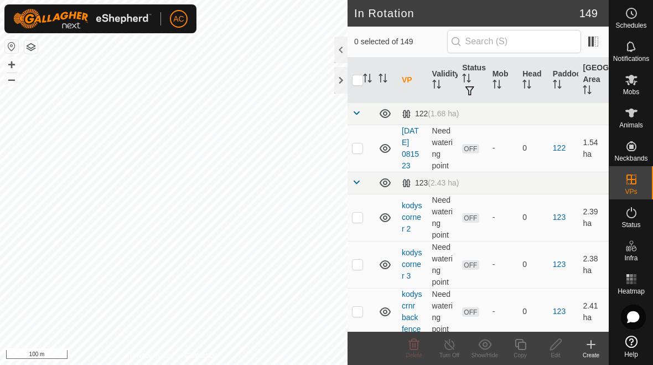
click at [589, 348] on icon at bounding box center [591, 344] width 13 height 13
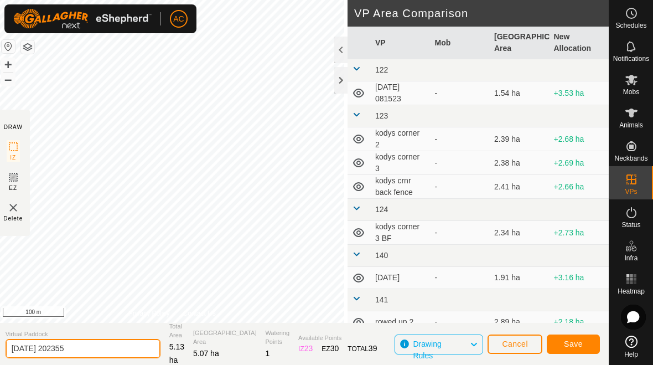
click at [94, 341] on input "[DATE] 202355" at bounding box center [83, 348] width 155 height 19
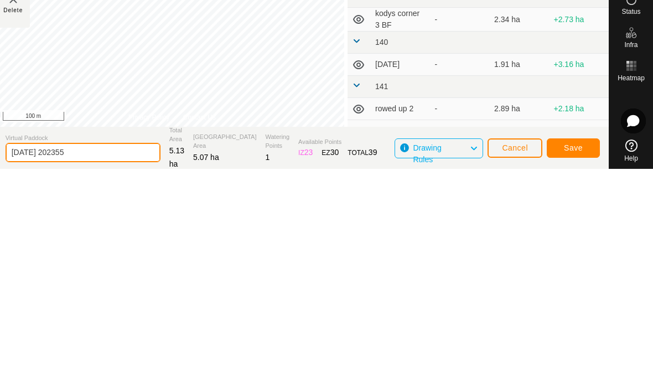
click at [107, 356] on input "[DATE] 202355" at bounding box center [83, 365] width 155 height 19
click at [102, 356] on input "[DATE] 202355" at bounding box center [83, 365] width 155 height 19
click at [92, 356] on input "[DATE] 202355" at bounding box center [83, 365] width 155 height 19
type input "2"
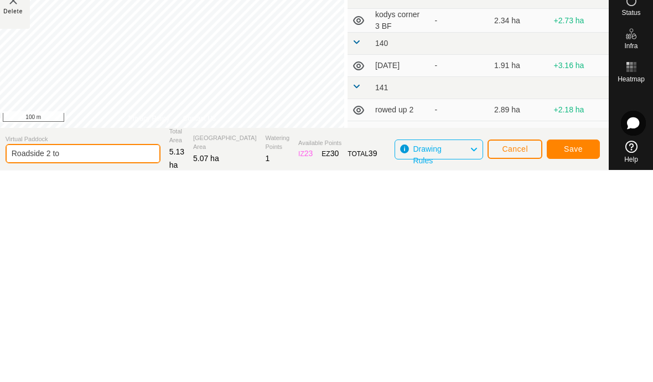
type input "Roadside 2 to 3"
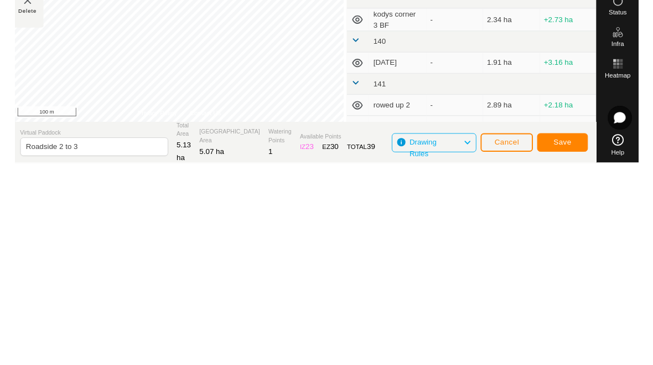
scroll to position [0, 0]
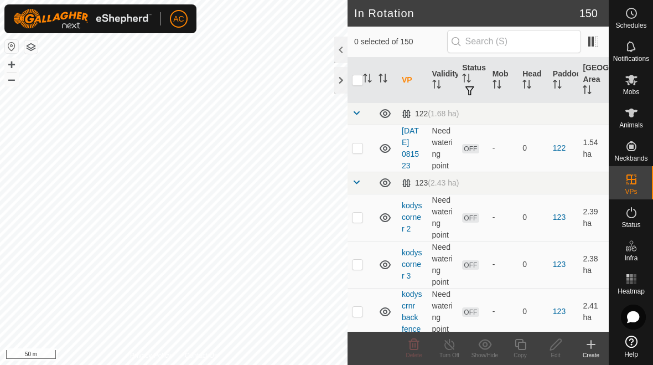
click at [590, 343] on icon at bounding box center [591, 344] width 13 height 13
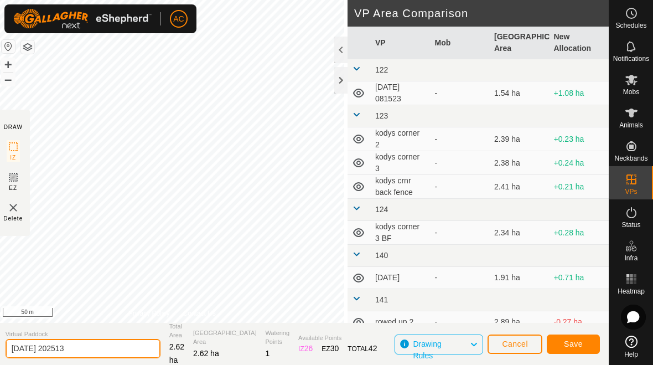
click at [95, 345] on input "2025-08-26 202513" at bounding box center [83, 348] width 155 height 19
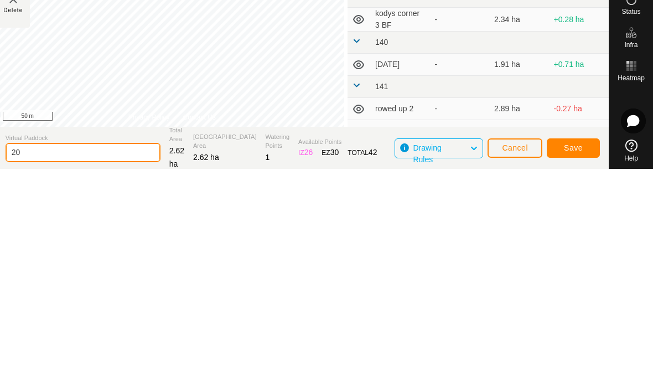
type input "2"
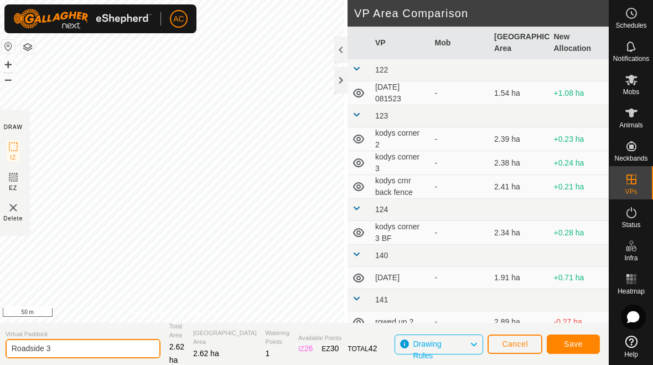
type input "Roadside 3"
click at [580, 344] on span "Save" at bounding box center [573, 343] width 19 height 9
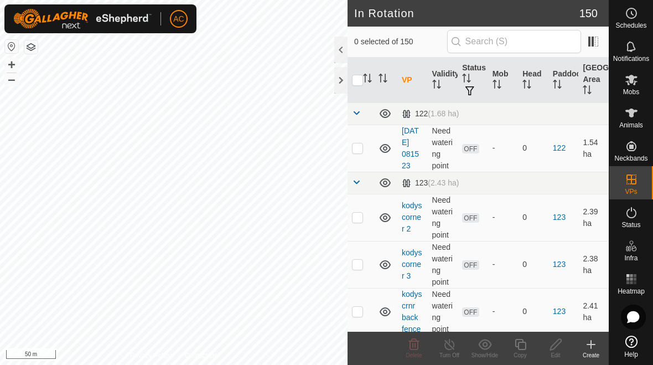
click at [427, 23] on icon "Close" at bounding box center [426, 21] width 7 height 7
click at [334, 79] on div at bounding box center [340, 80] width 13 height 27
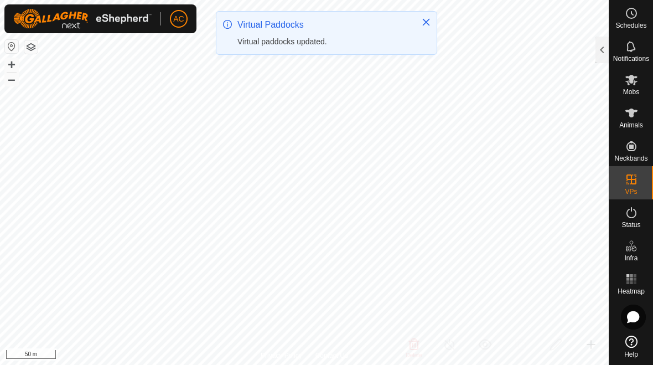
click at [425, 21] on icon "Close" at bounding box center [426, 22] width 7 height 7
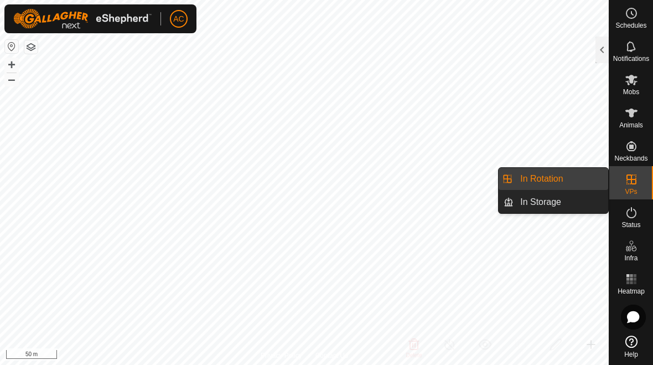
click at [562, 180] on span "In Rotation" at bounding box center [541, 178] width 43 height 13
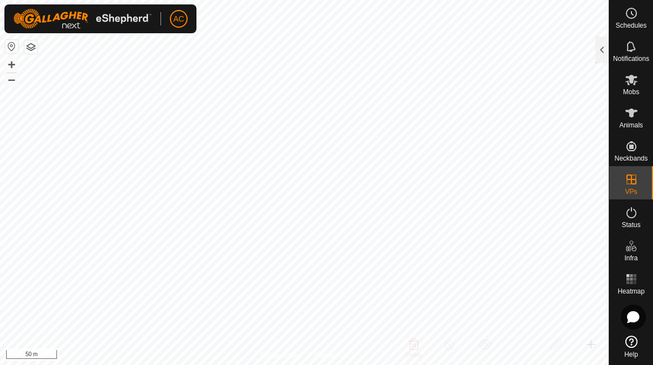
click at [605, 54] on div at bounding box center [602, 50] width 13 height 27
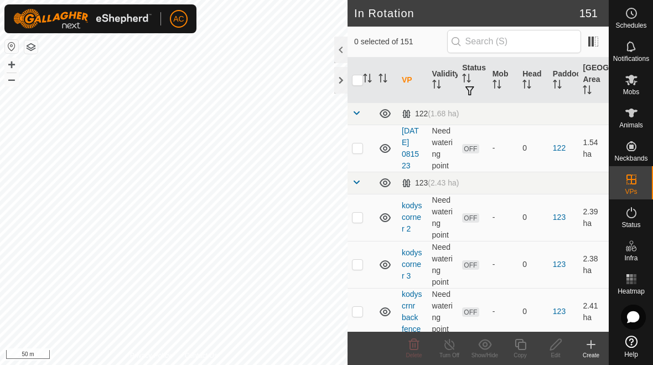
click at [581, 345] on create-svg-icon at bounding box center [591, 344] width 35 height 13
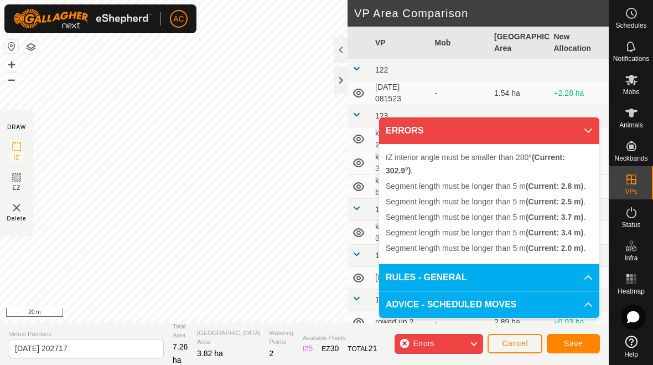
click at [519, 350] on button "Cancel" at bounding box center [515, 343] width 55 height 19
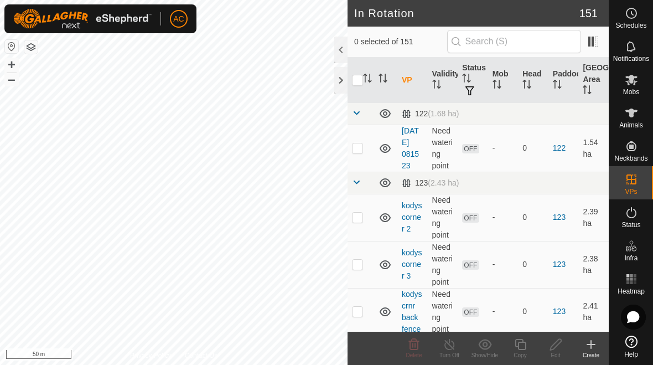
click at [587, 350] on icon at bounding box center [591, 344] width 13 height 13
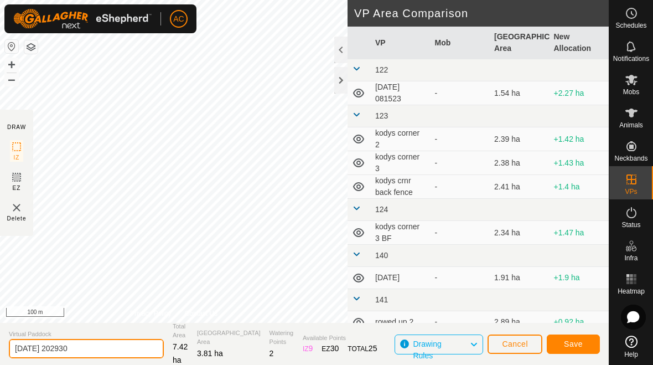
click at [105, 349] on input "2025-08-26 202930" at bounding box center [86, 348] width 155 height 19
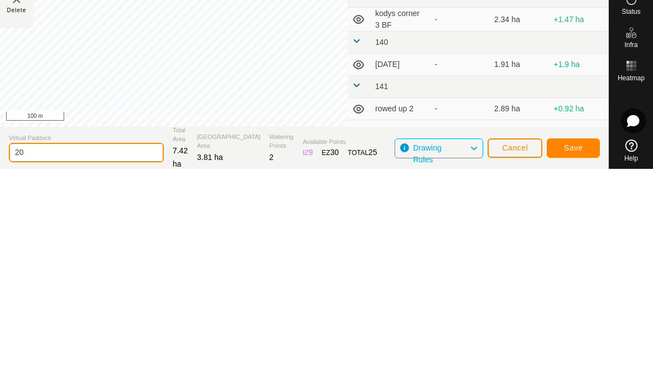
type input "2"
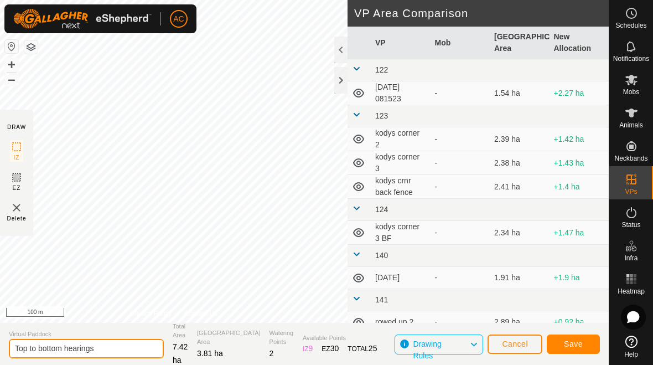
click at [100, 348] on input "Top to bottom hearings" at bounding box center [86, 348] width 155 height 19
type input "Top to bottom shearings"
click at [577, 345] on span "Save" at bounding box center [573, 343] width 19 height 9
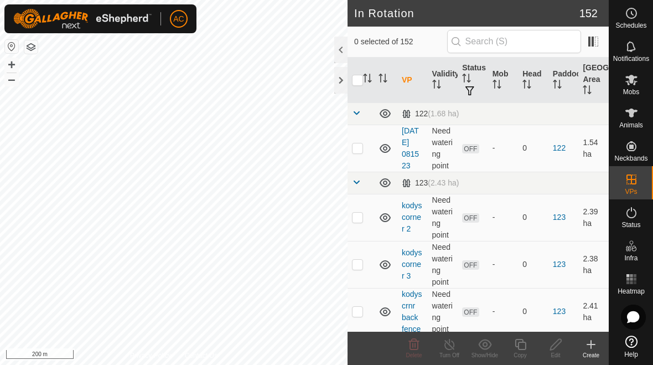
click at [336, 81] on div at bounding box center [340, 80] width 13 height 27
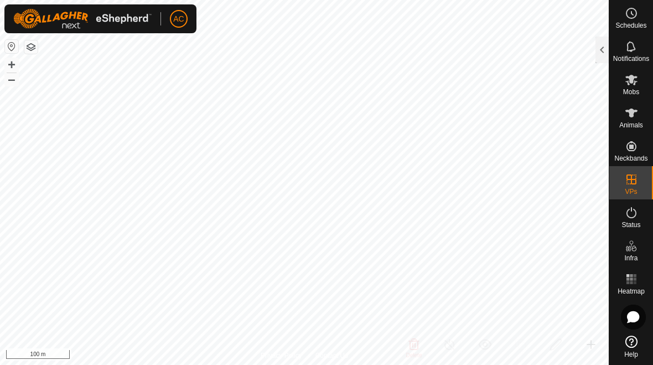
click at [623, 214] on es-activation-svg-icon at bounding box center [632, 213] width 20 height 18
click at [632, 218] on icon at bounding box center [631, 212] width 13 height 13
click at [598, 52] on div at bounding box center [602, 50] width 13 height 27
